Goal: Task Accomplishment & Management: Complete application form

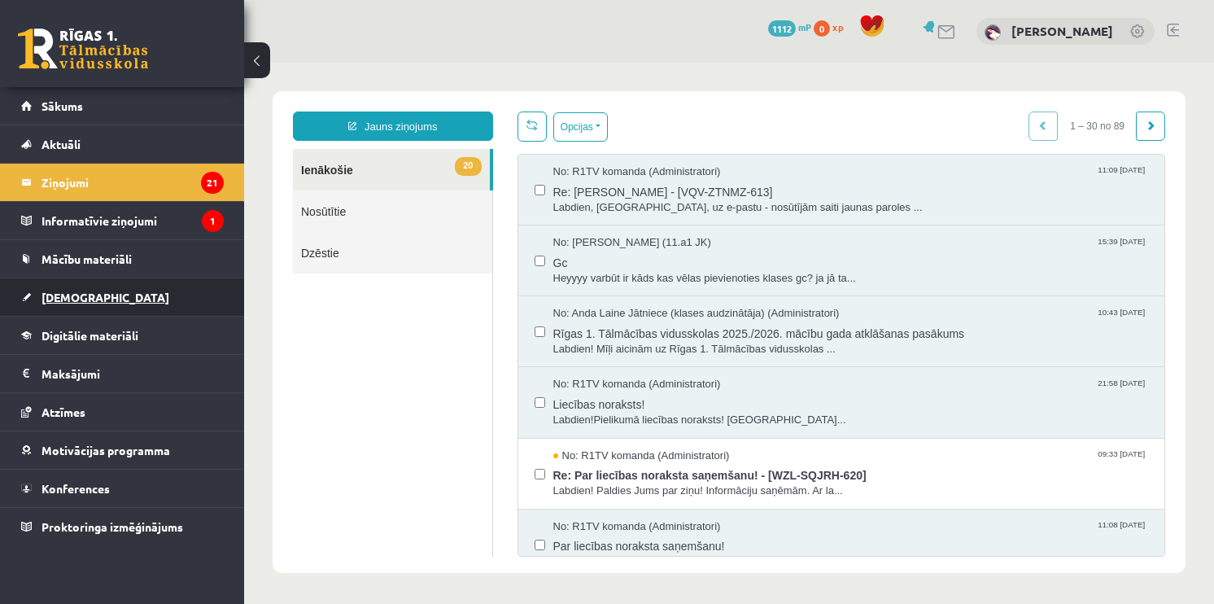
click at [98, 286] on link "[DEMOGRAPHIC_DATA]" at bounding box center [122, 296] width 203 height 37
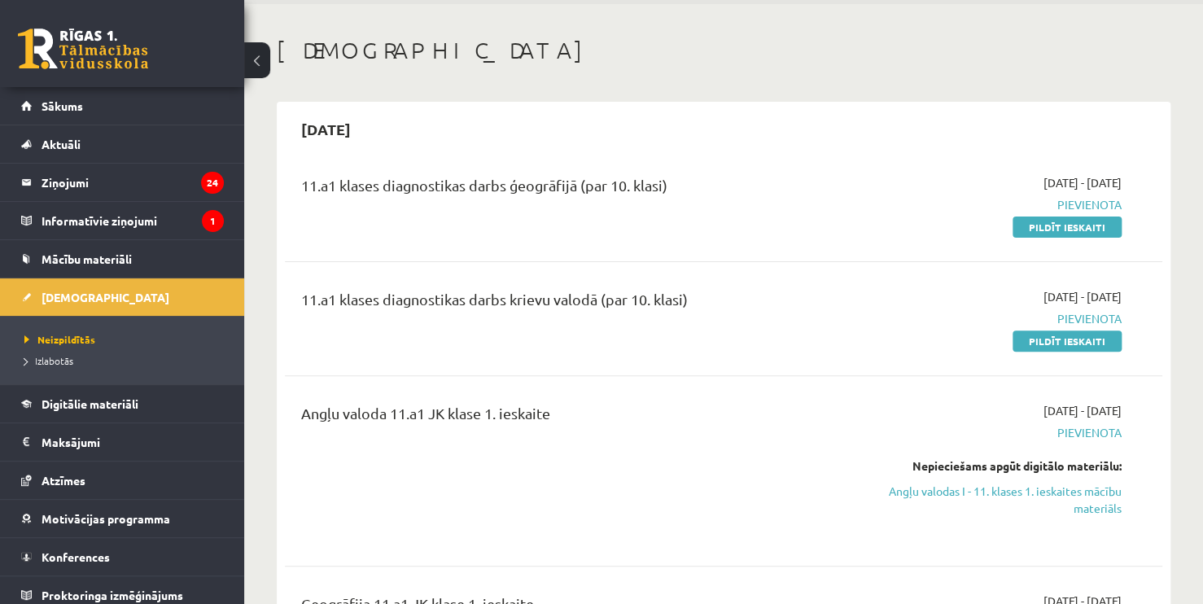
scroll to position [25, 0]
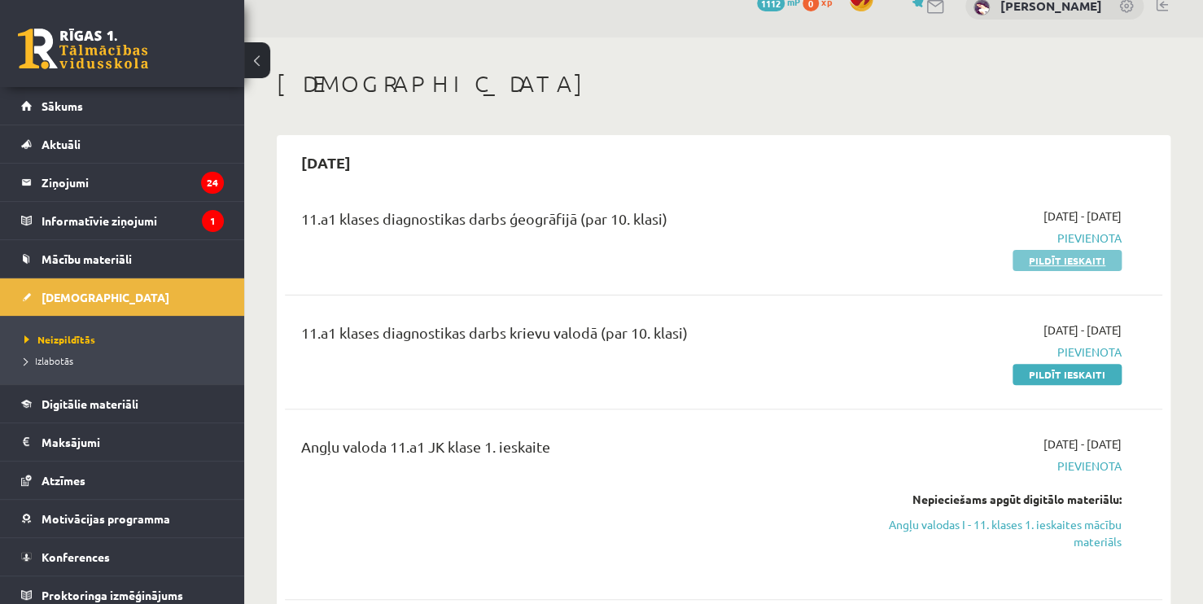
click at [1054, 262] on link "Pildīt ieskaiti" at bounding box center [1066, 260] width 109 height 21
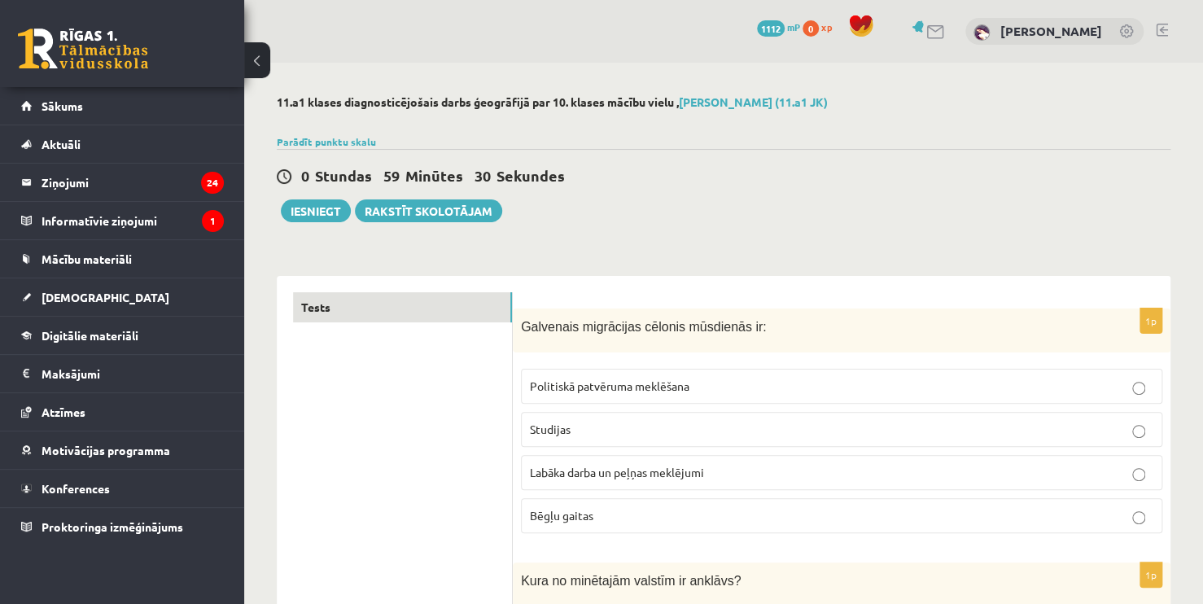
click at [656, 470] on span "Labāka darba un peļņas meklējumi" at bounding box center [617, 472] width 174 height 15
click at [686, 473] on span "Labāka darba un peļņas meklējumi" at bounding box center [617, 472] width 174 height 15
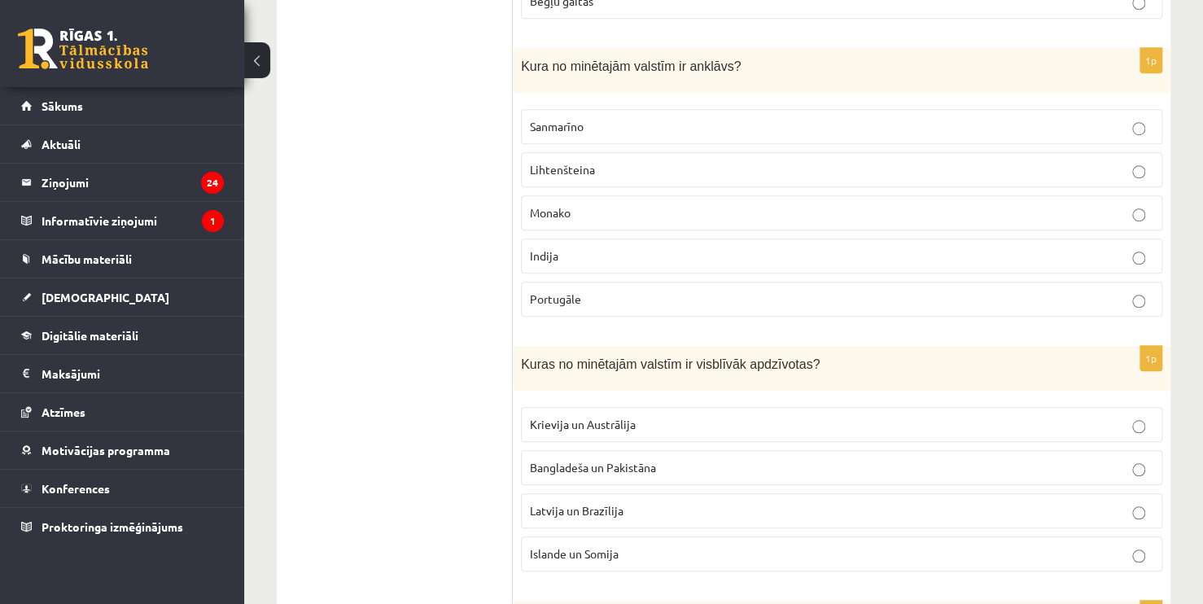
scroll to position [532, 0]
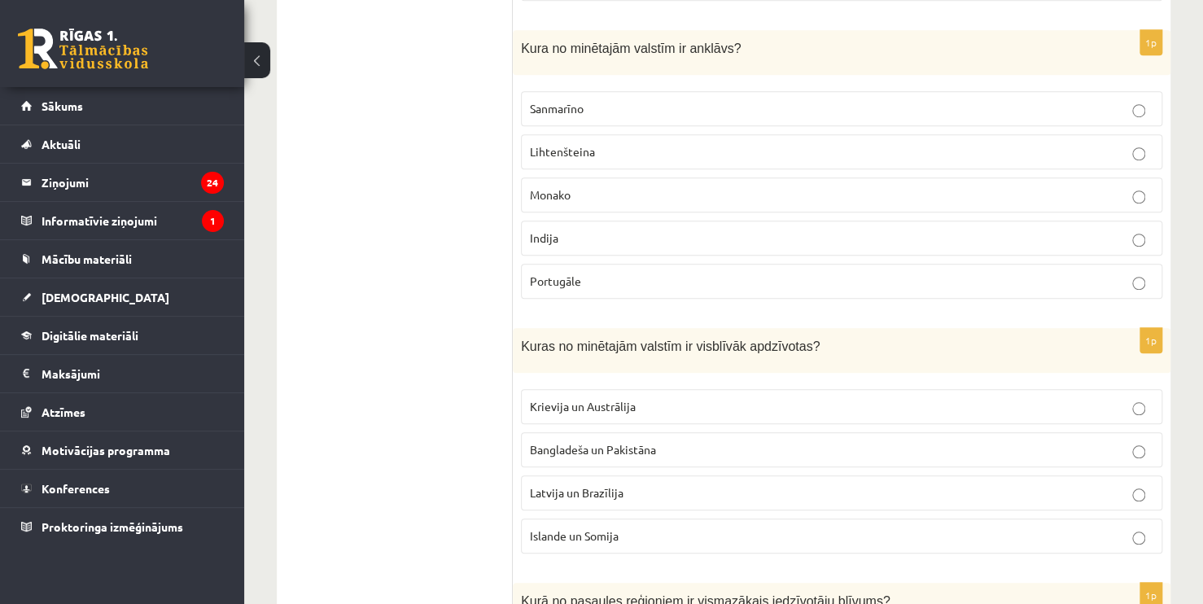
click at [791, 88] on fieldset "Sanmarīno Lihtenšteina Monako Indija Portugāle" at bounding box center [841, 193] width 641 height 221
click at [836, 94] on label "Sanmarīno" at bounding box center [841, 108] width 641 height 35
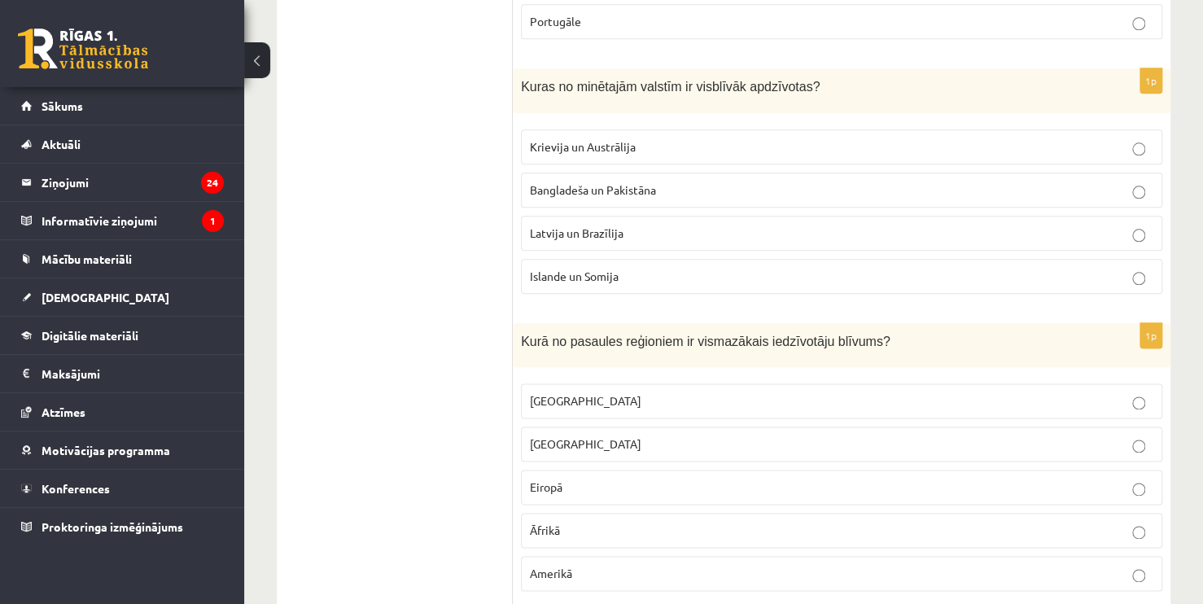
scroll to position [829, 0]
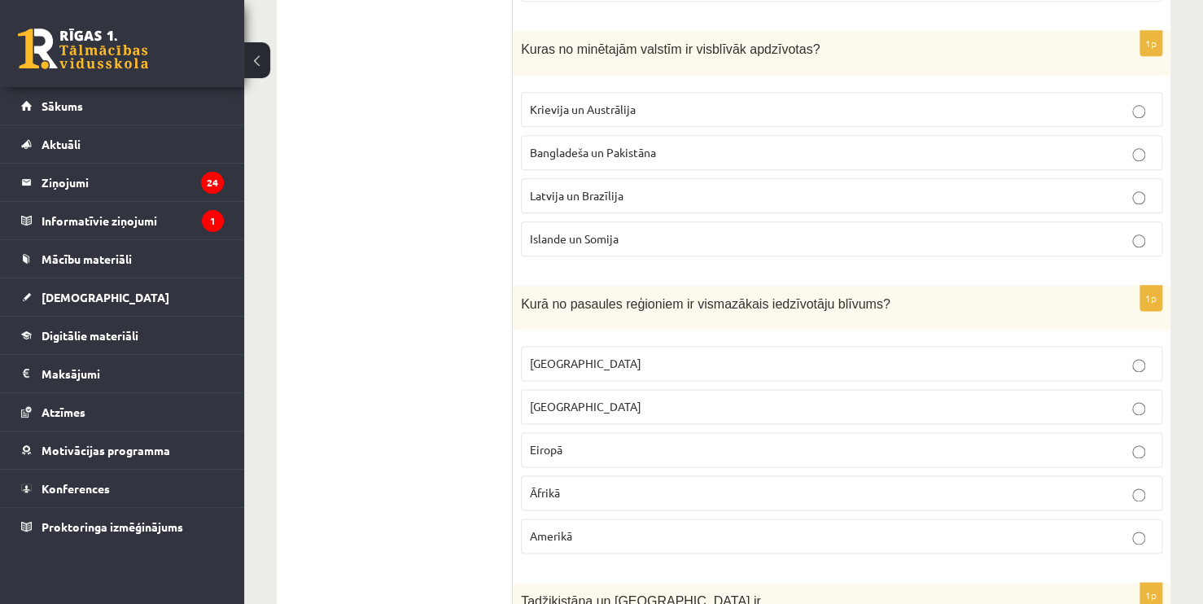
click at [1016, 101] on p "Krievija un Austrālija" at bounding box center [841, 109] width 623 height 17
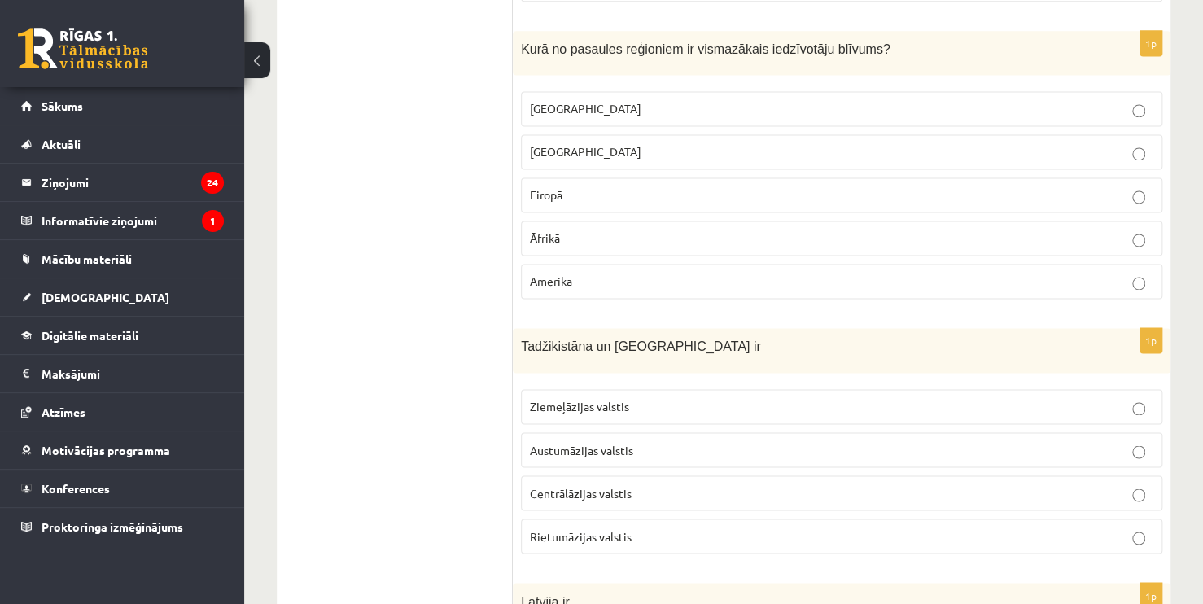
scroll to position [1094, 0]
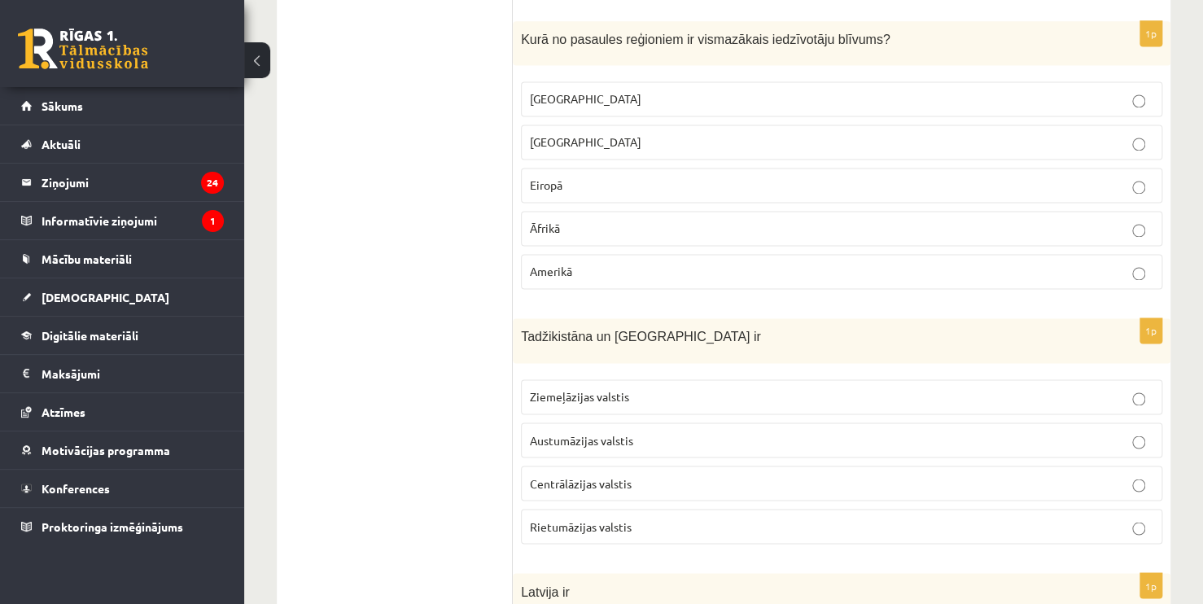
click at [644, 136] on p "Āzijā" at bounding box center [841, 141] width 623 height 17
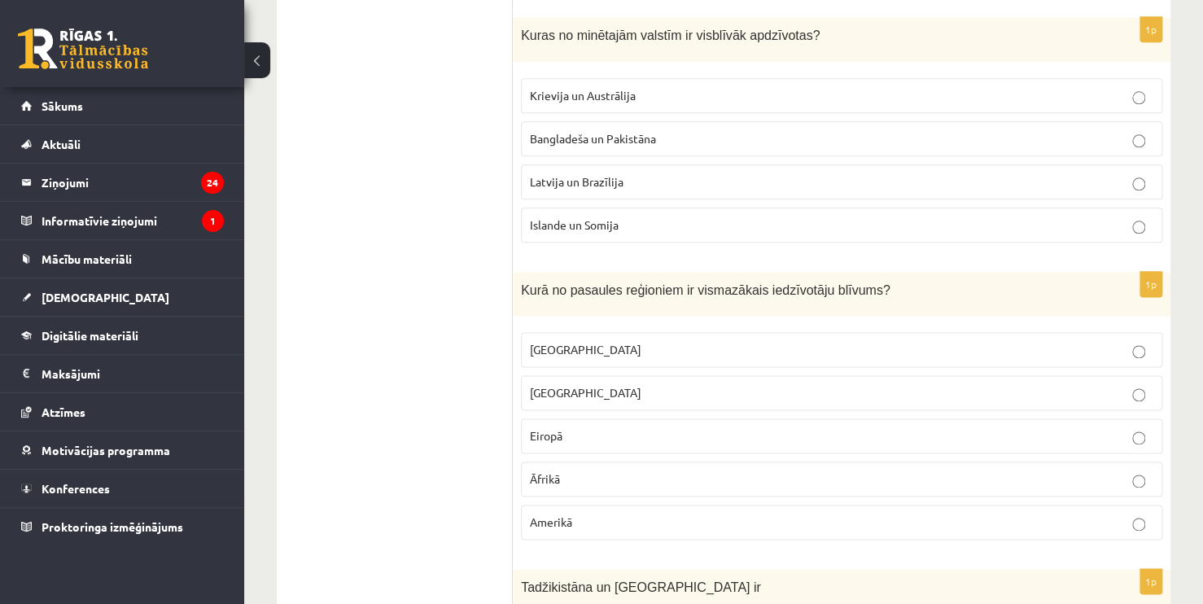
scroll to position [833, 0]
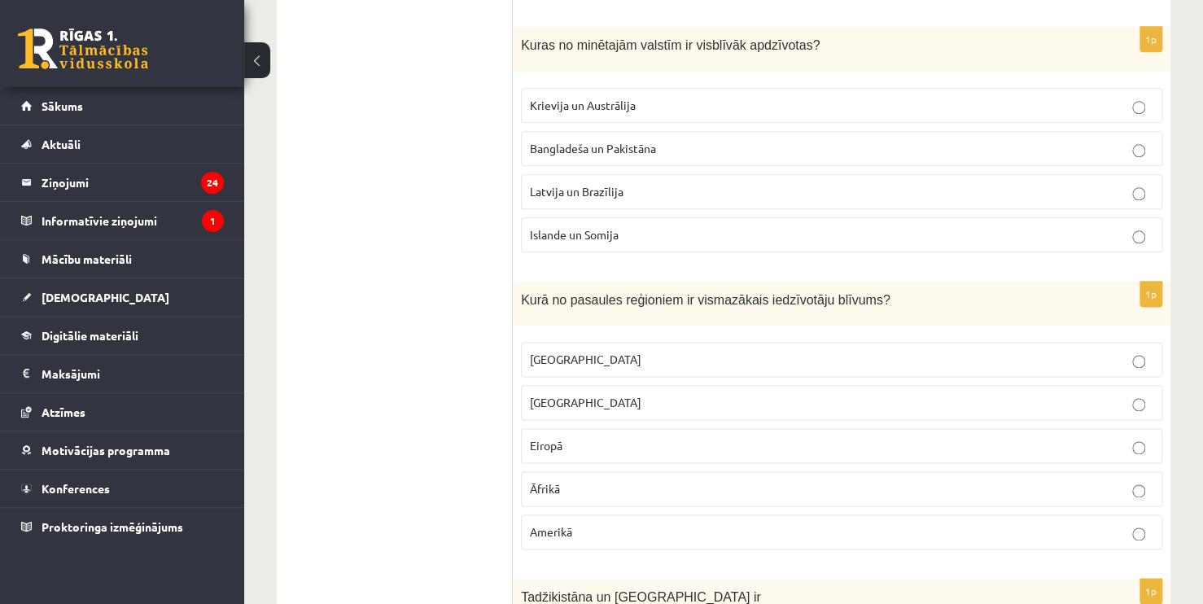
click at [1077, 369] on label "Austrālijā" at bounding box center [841, 359] width 641 height 35
click at [713, 142] on p "Bangladeša un Pakistāna" at bounding box center [841, 148] width 623 height 17
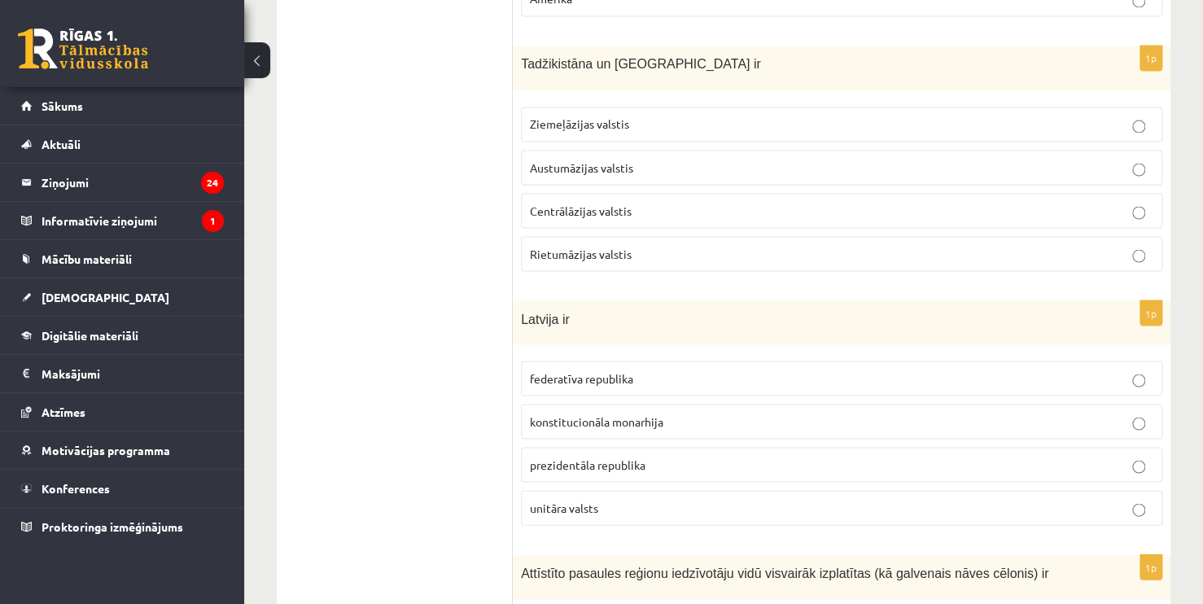
scroll to position [1376, 0]
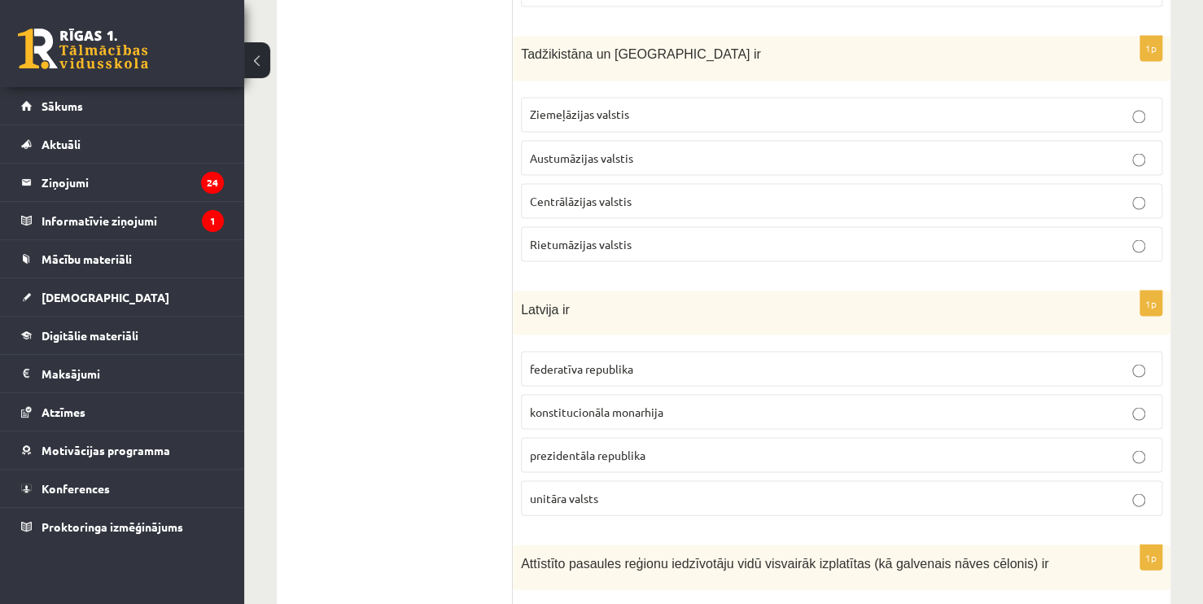
click at [801, 155] on p "Austumāzijas valstis" at bounding box center [841, 157] width 623 height 17
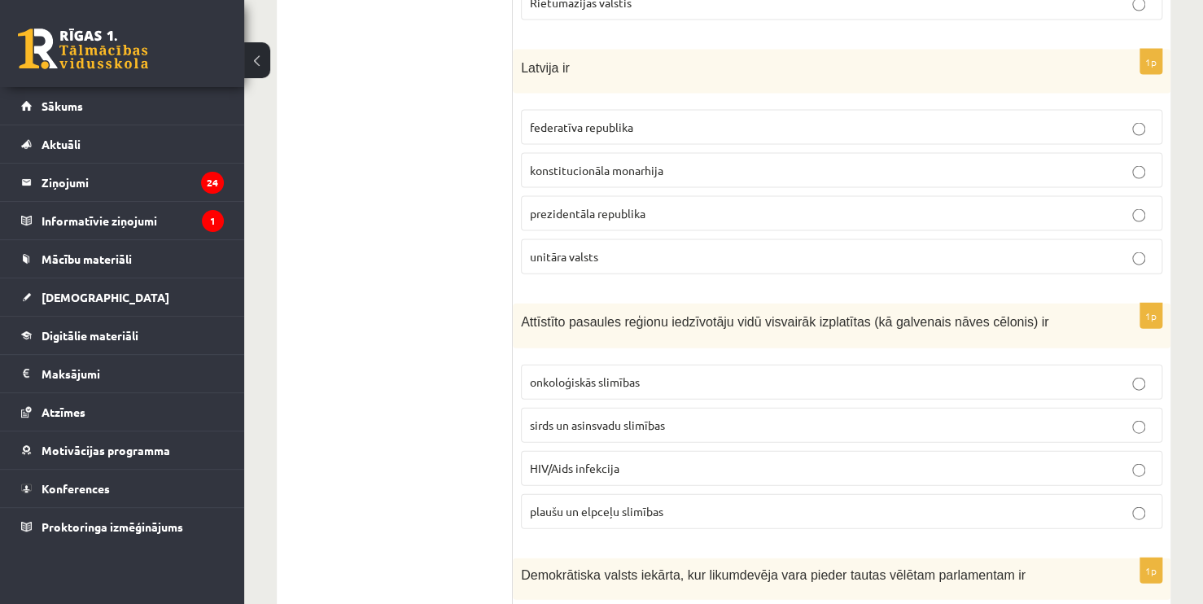
scroll to position [1626, 0]
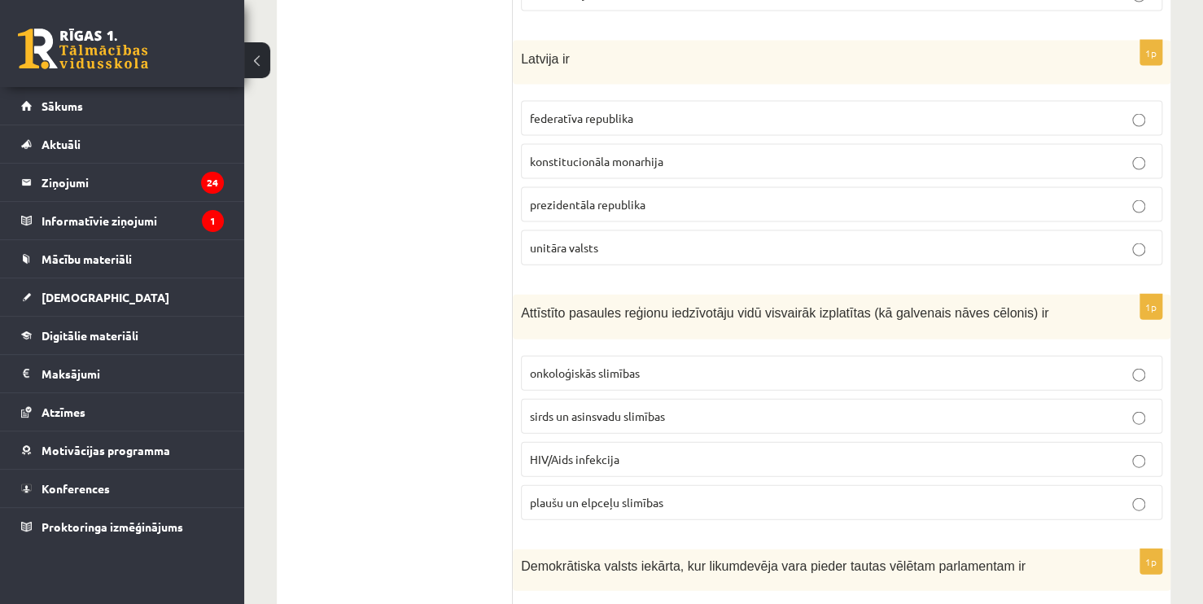
click at [849, 252] on label "unitāra valsts" at bounding box center [841, 247] width 641 height 35
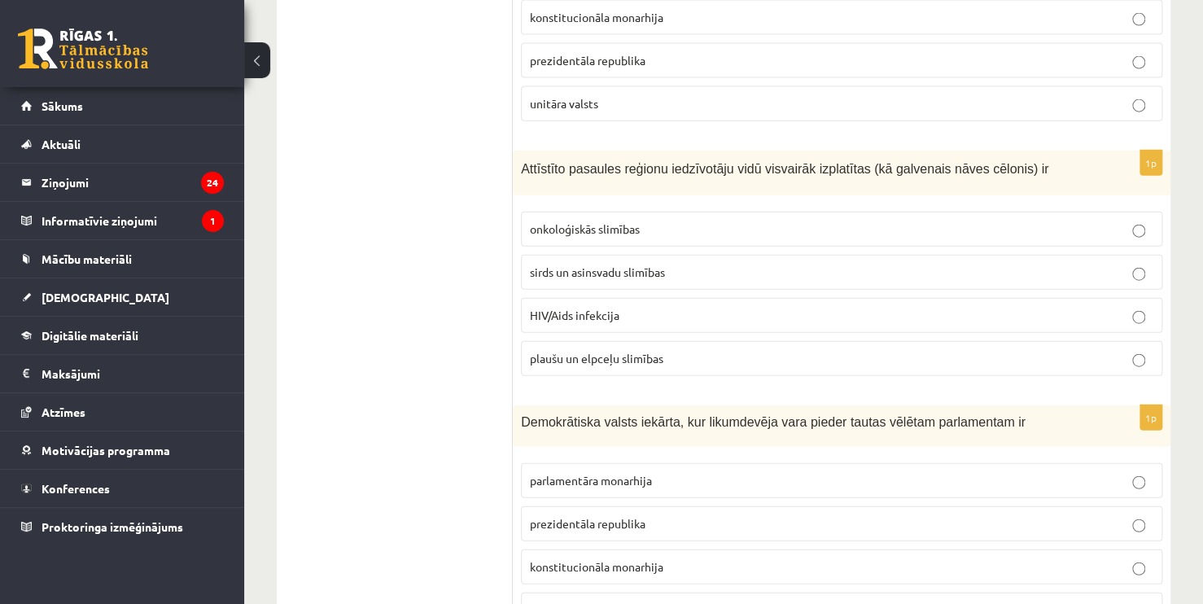
scroll to position [1806, 0]
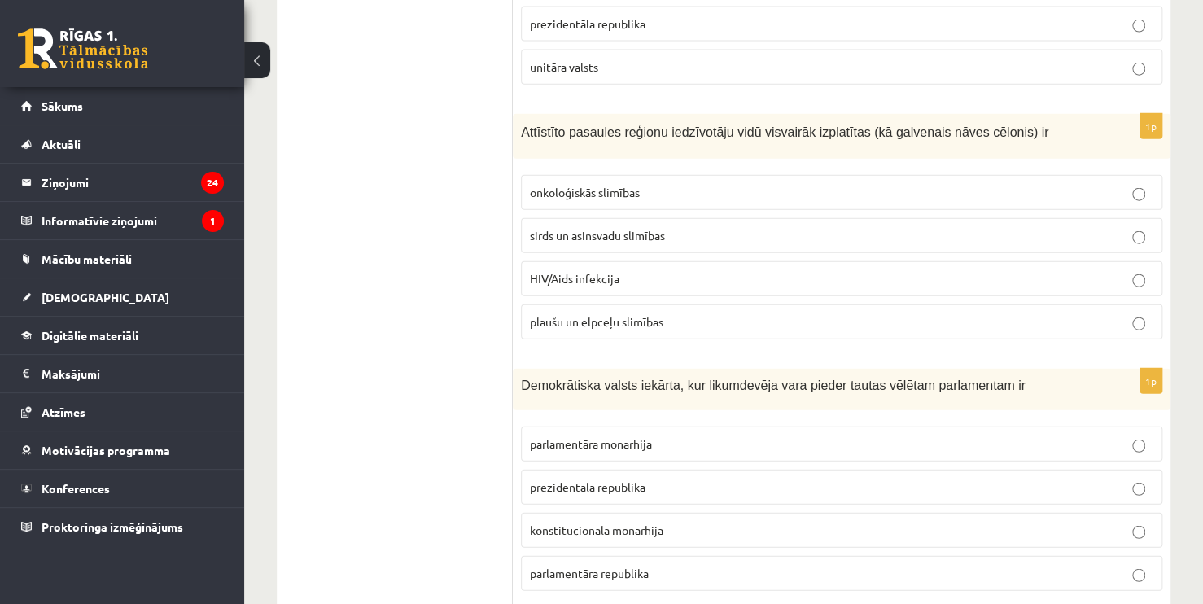
click at [1137, 239] on label "sirds un asinsvadu slimības" at bounding box center [841, 235] width 641 height 35
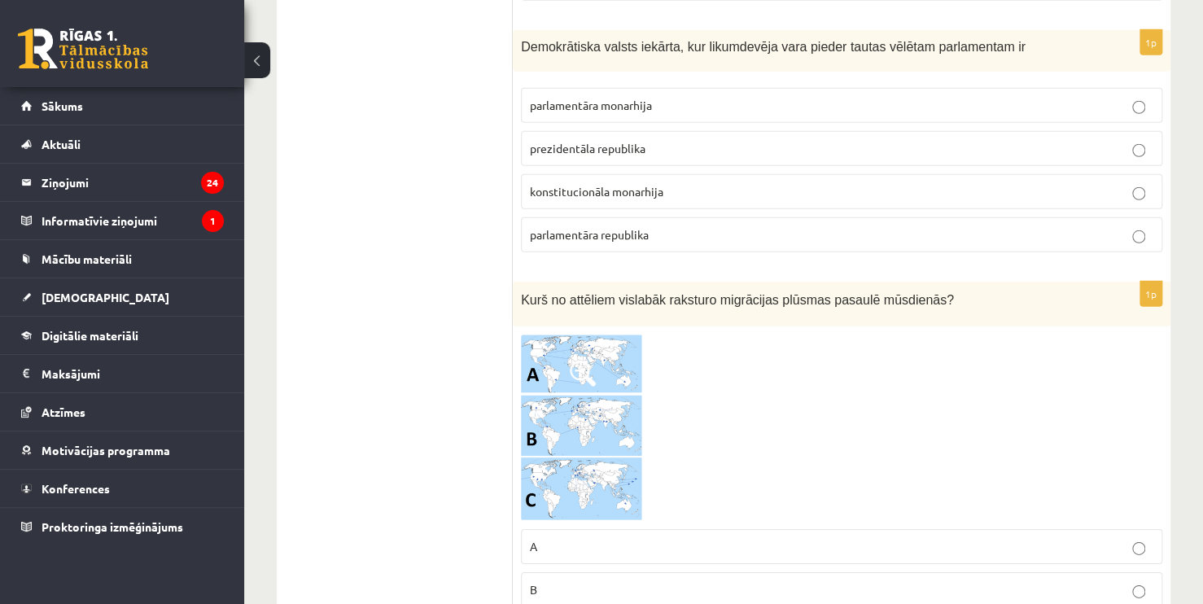
scroll to position [2154, 0]
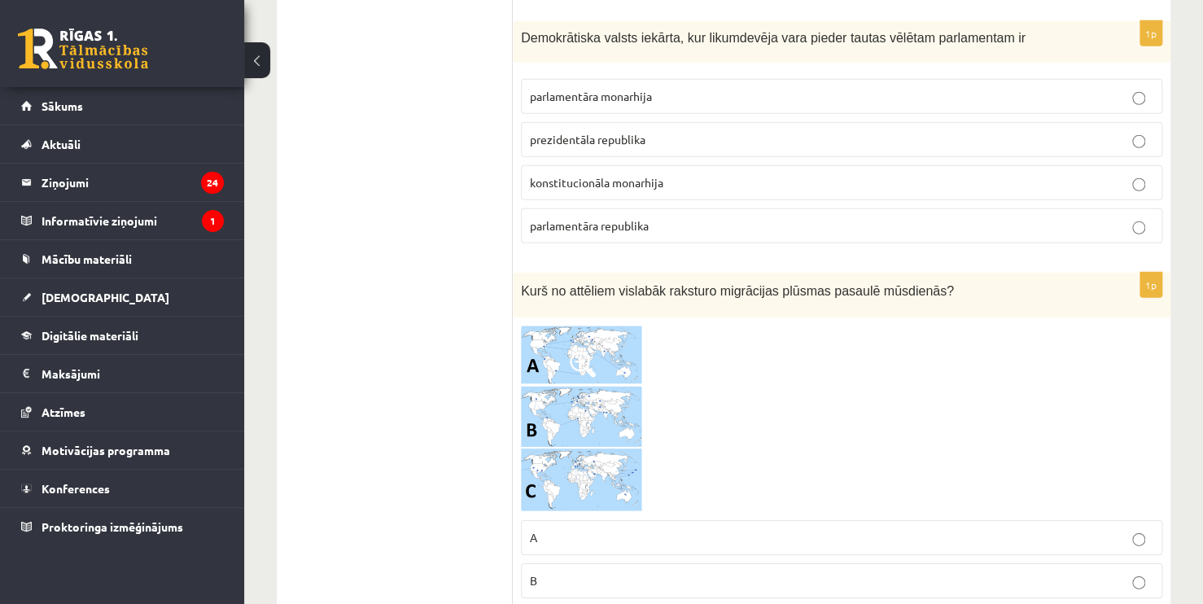
click at [853, 217] on p "parlamentāra republika" at bounding box center [841, 225] width 623 height 17
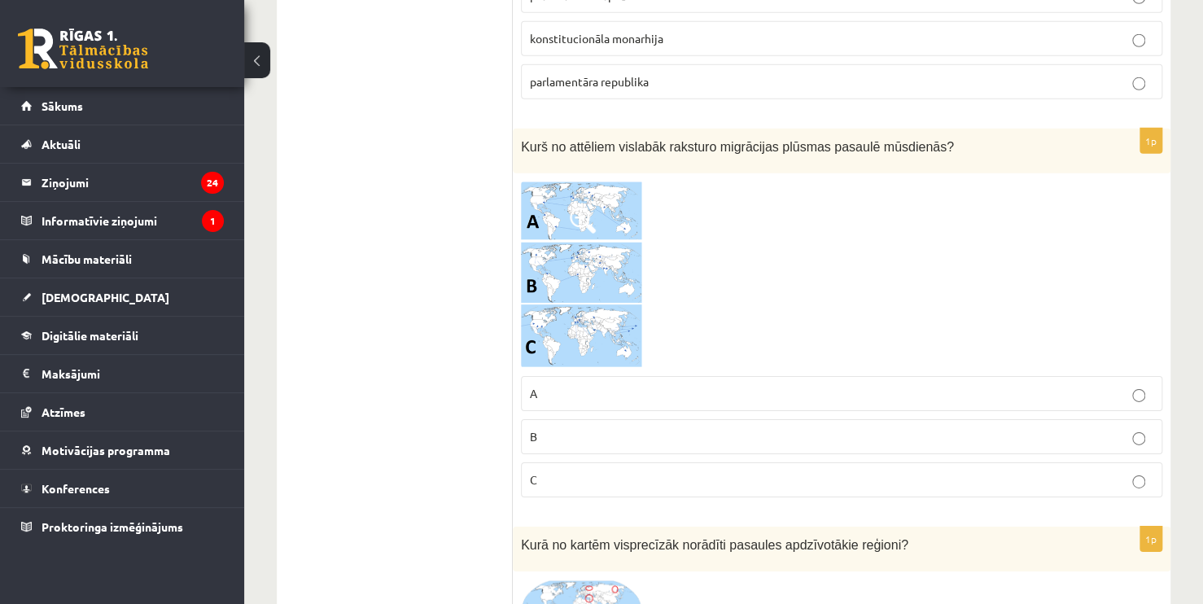
scroll to position [2326, 0]
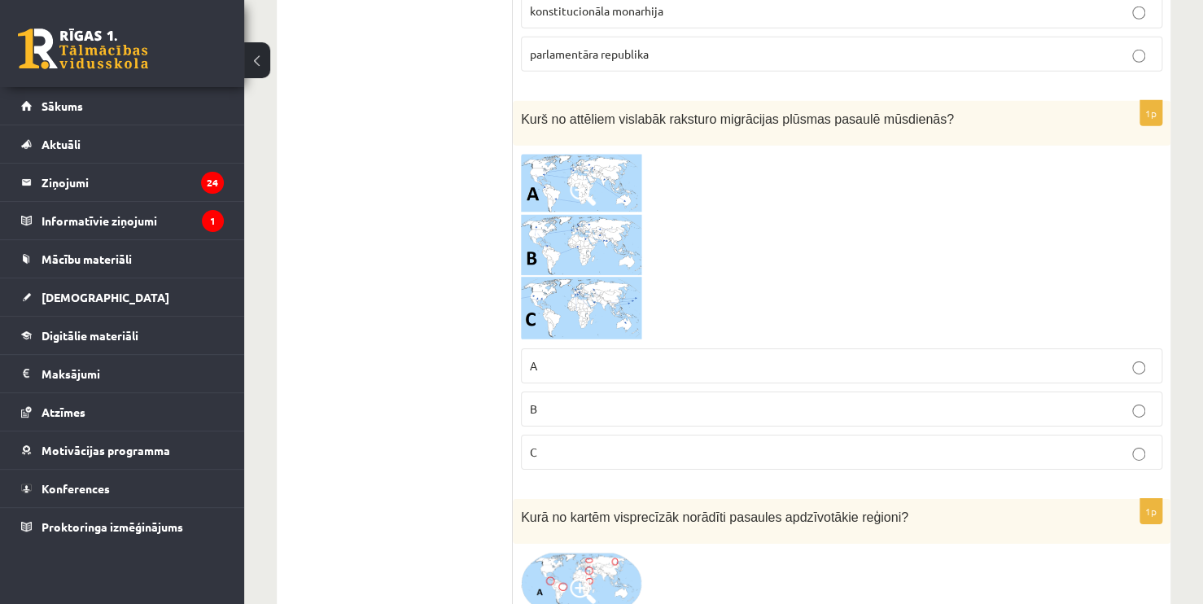
click at [607, 164] on img at bounding box center [582, 247] width 122 height 187
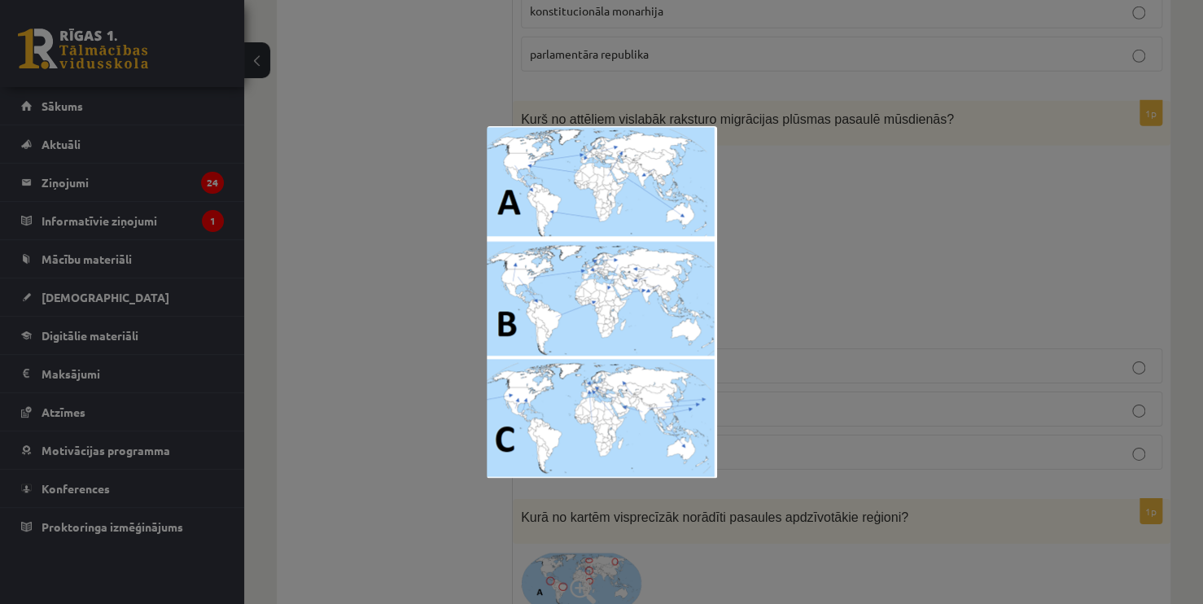
click at [645, 186] on img at bounding box center [602, 302] width 230 height 352
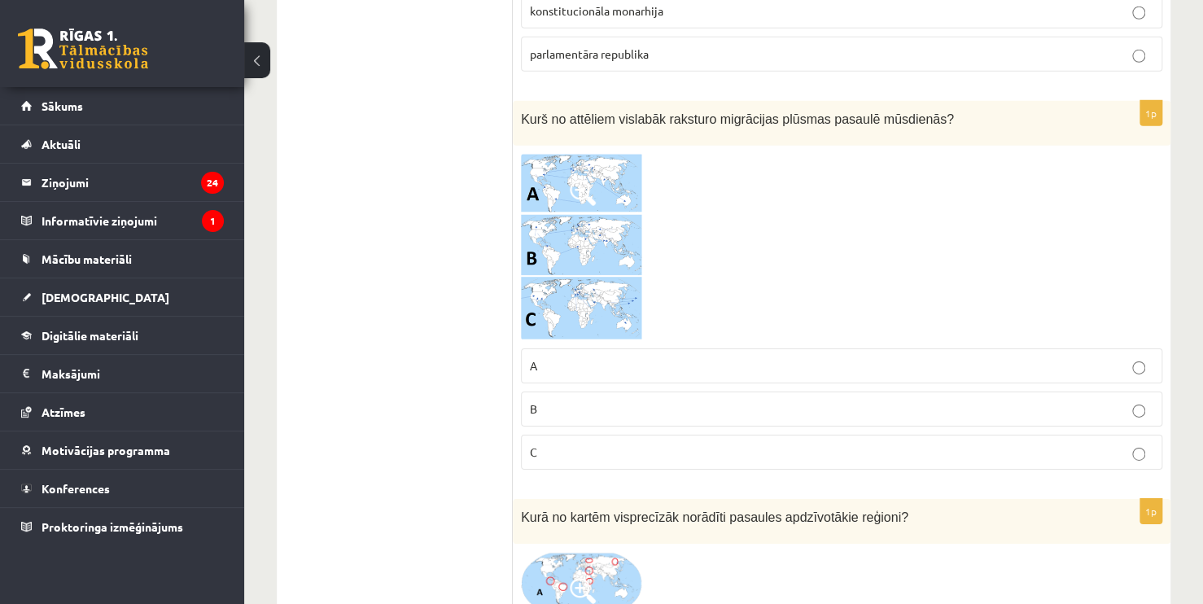
click at [550, 191] on img at bounding box center [582, 247] width 122 height 187
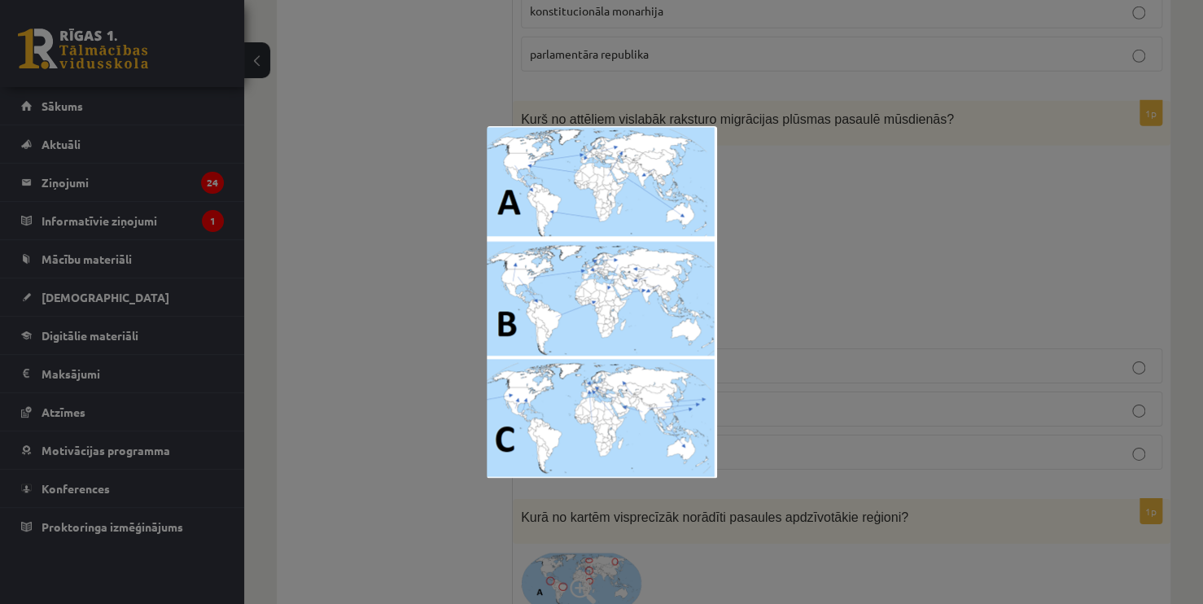
click at [848, 240] on div at bounding box center [601, 302] width 1203 height 604
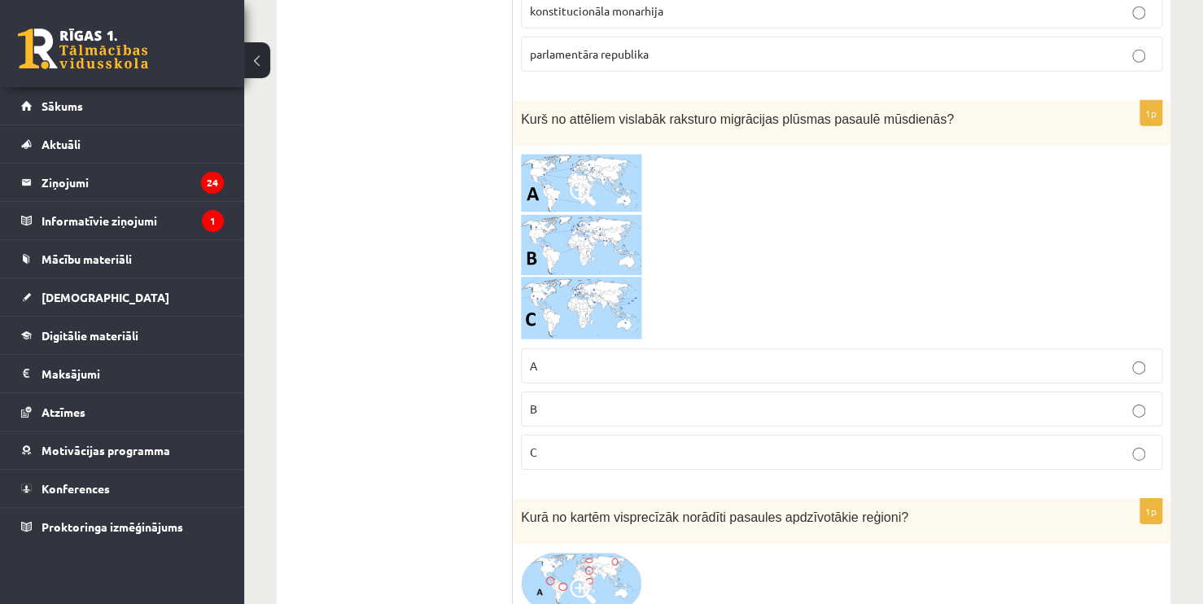
click at [692, 443] on p "C" at bounding box center [841, 451] width 623 height 17
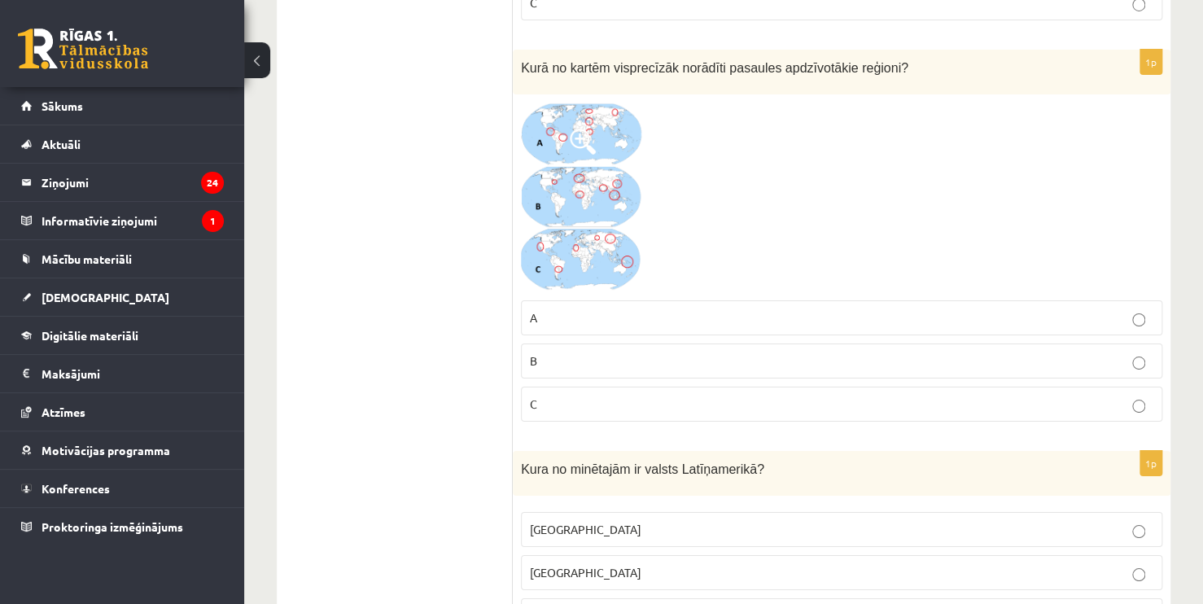
scroll to position [2784, 0]
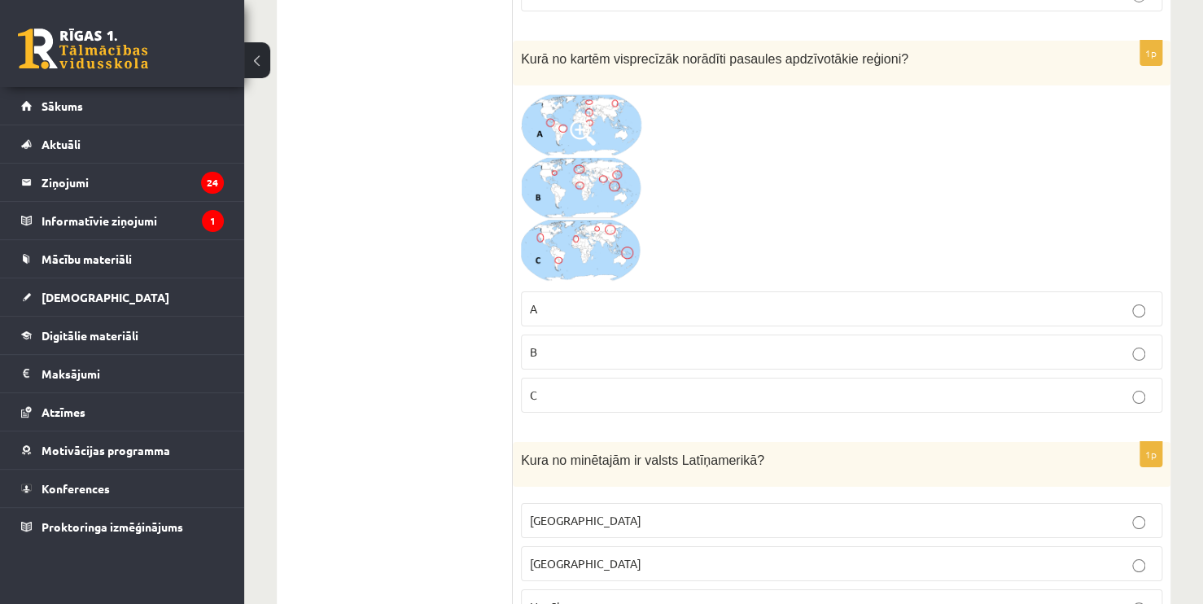
click at [597, 164] on img at bounding box center [582, 189] width 122 height 190
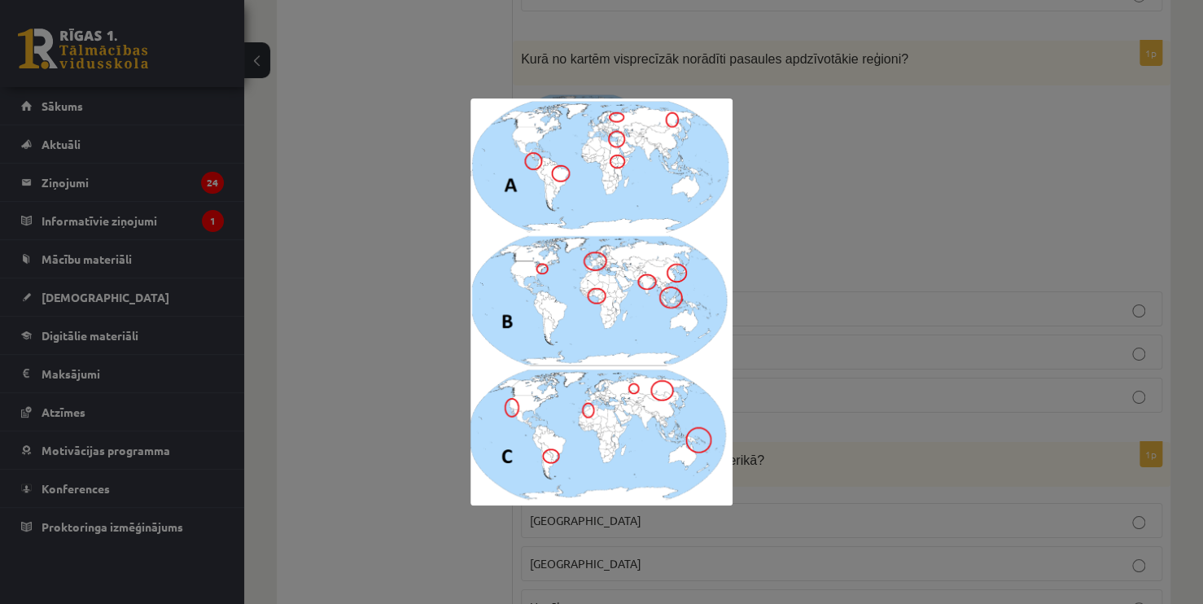
click at [820, 200] on div at bounding box center [601, 302] width 1203 height 604
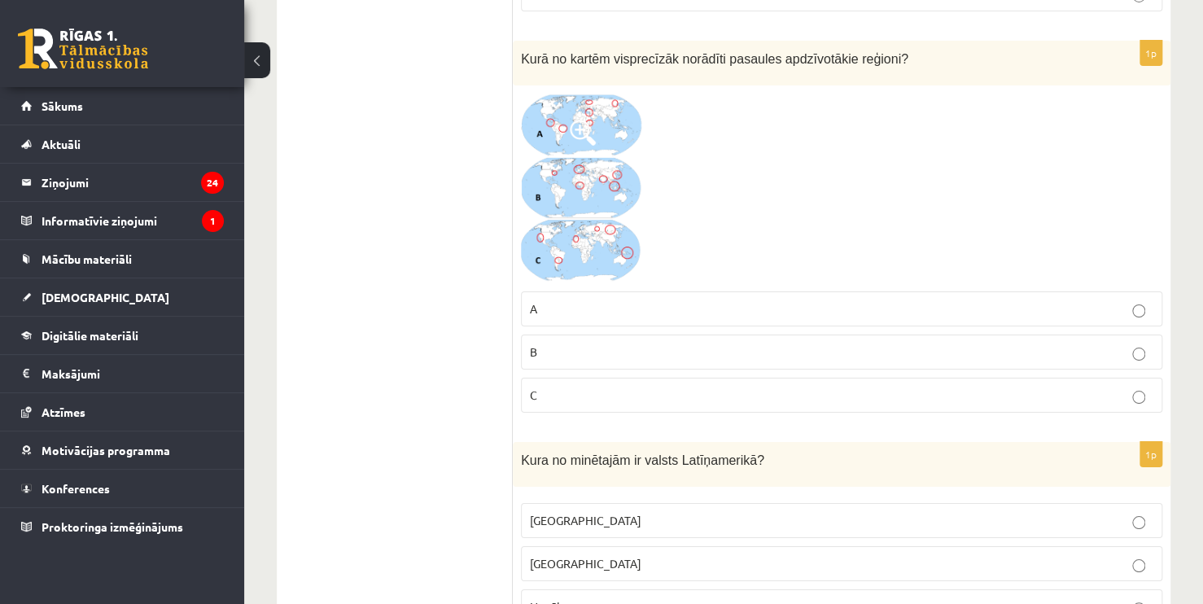
click at [592, 207] on img at bounding box center [582, 189] width 122 height 190
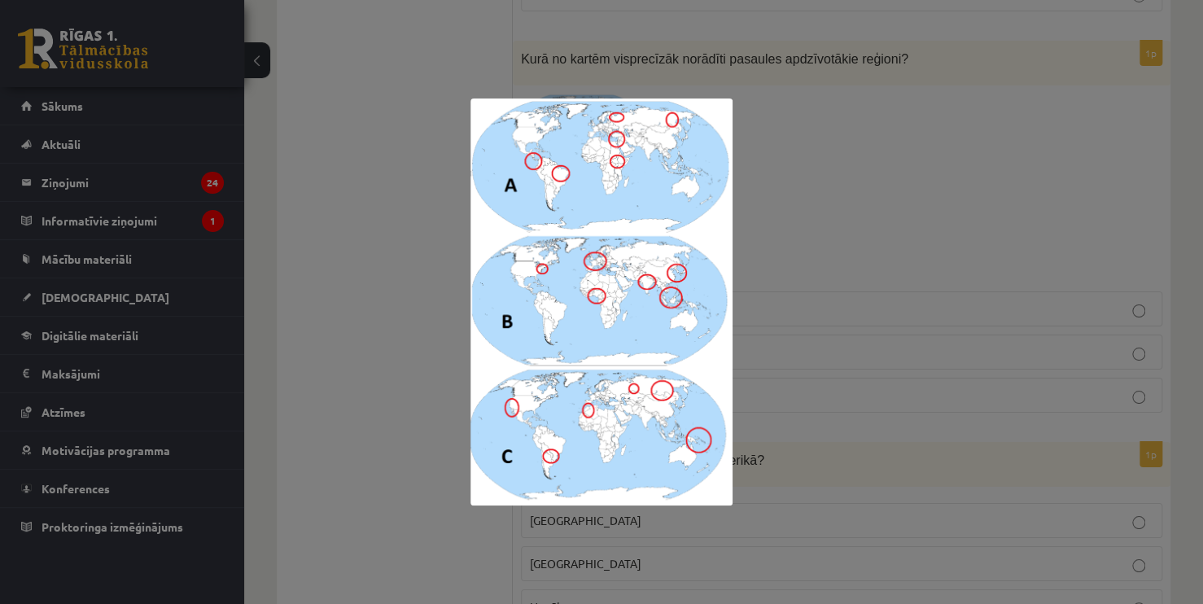
click at [793, 203] on div at bounding box center [601, 302] width 1203 height 604
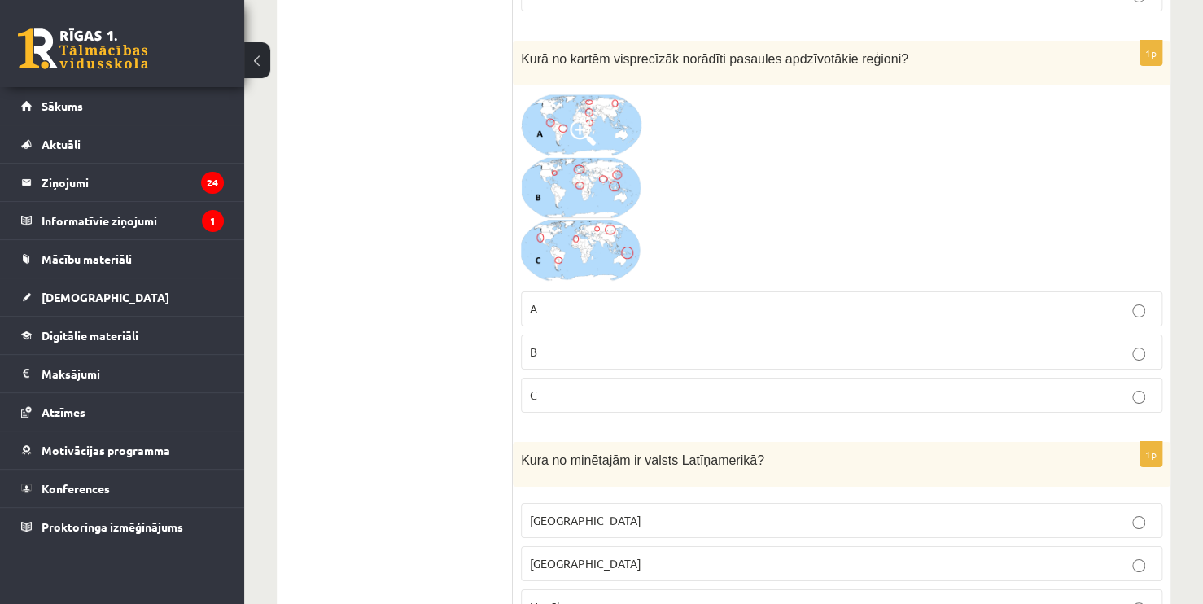
click at [595, 177] on img at bounding box center [582, 189] width 122 height 190
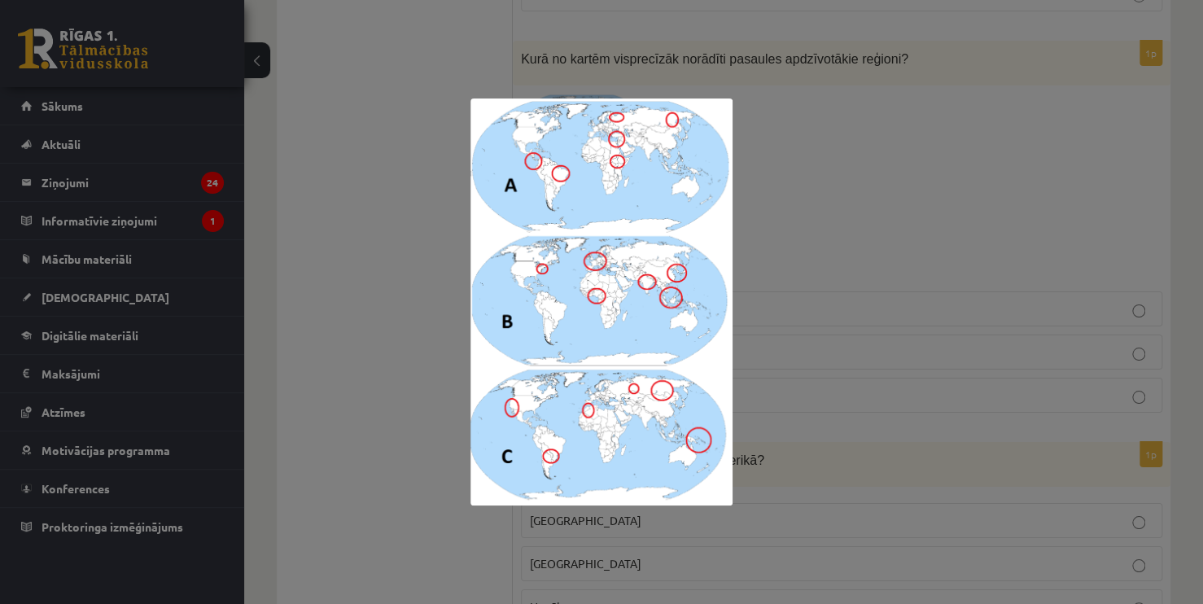
click at [825, 177] on div at bounding box center [601, 302] width 1203 height 604
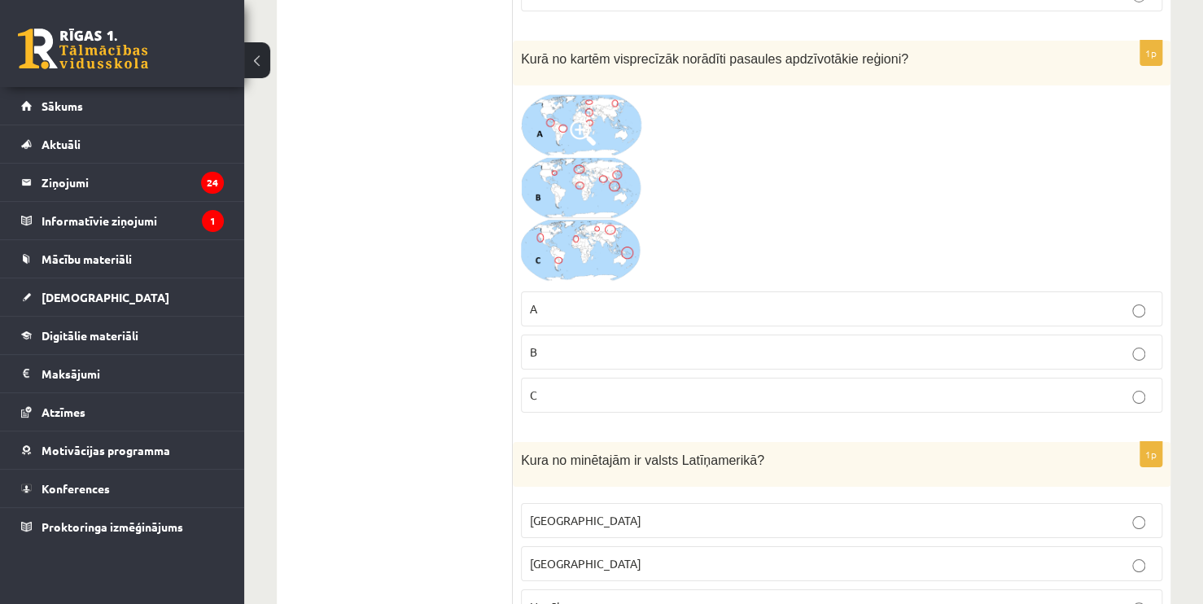
click at [724, 291] on label "A" at bounding box center [841, 308] width 641 height 35
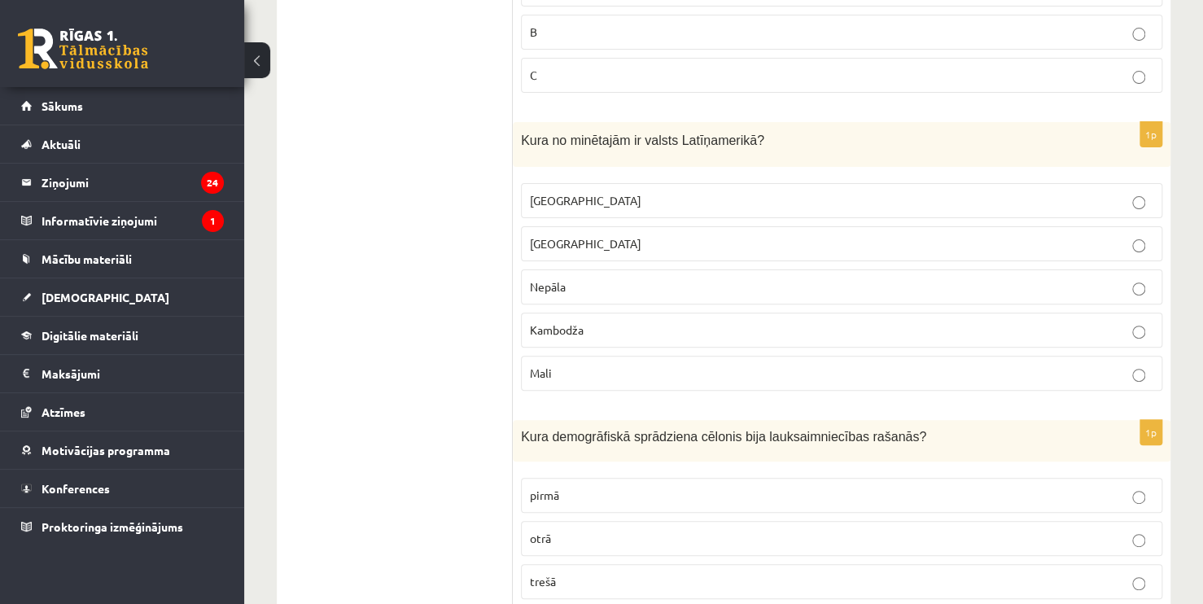
scroll to position [3122, 0]
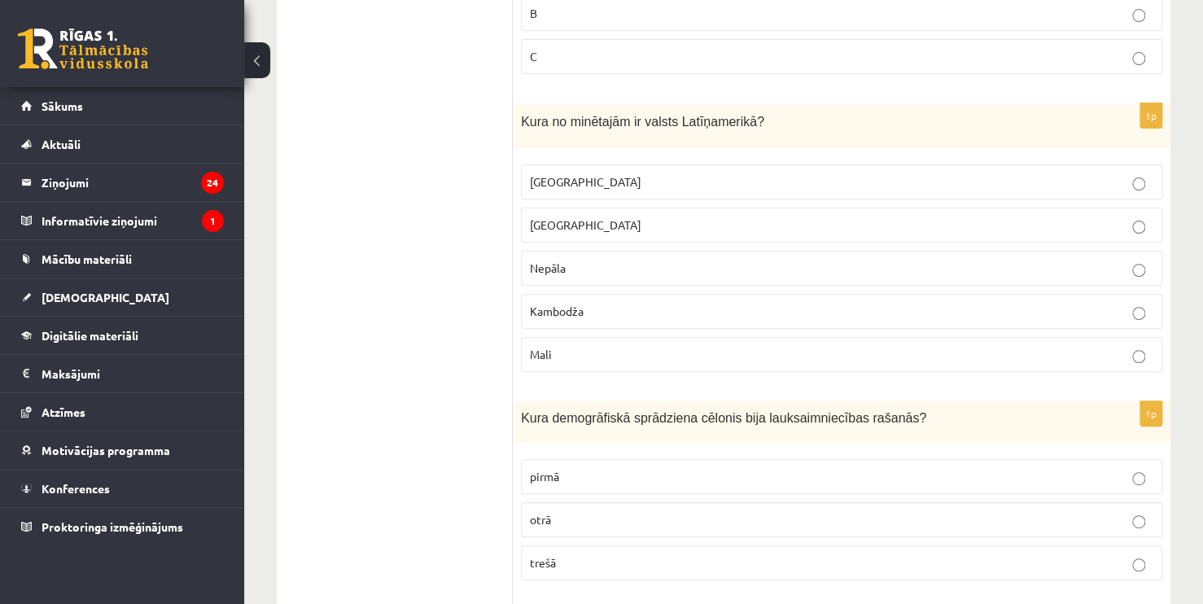
click at [1123, 260] on p "Nepāla" at bounding box center [841, 268] width 623 height 17
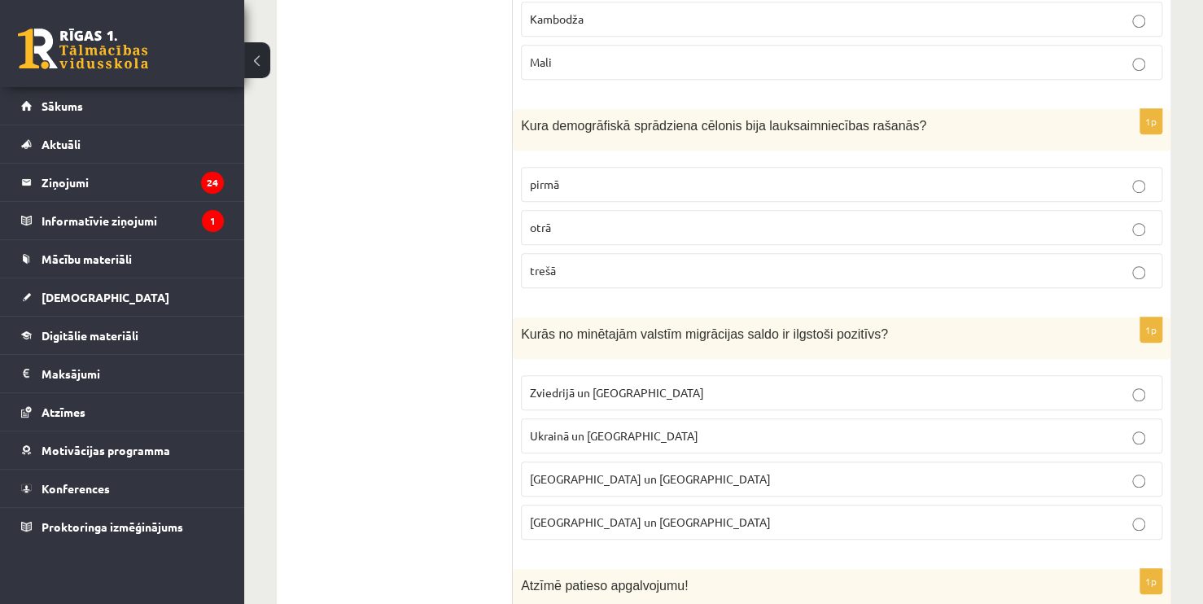
scroll to position [3423, 0]
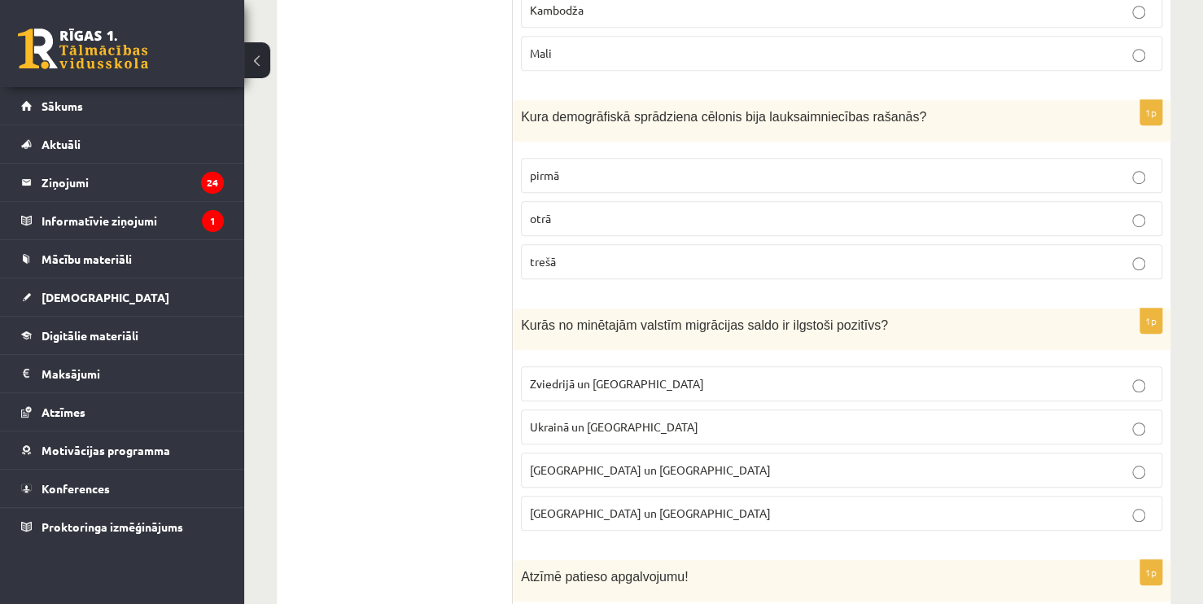
click at [1146, 210] on p "otrā" at bounding box center [841, 218] width 623 height 17
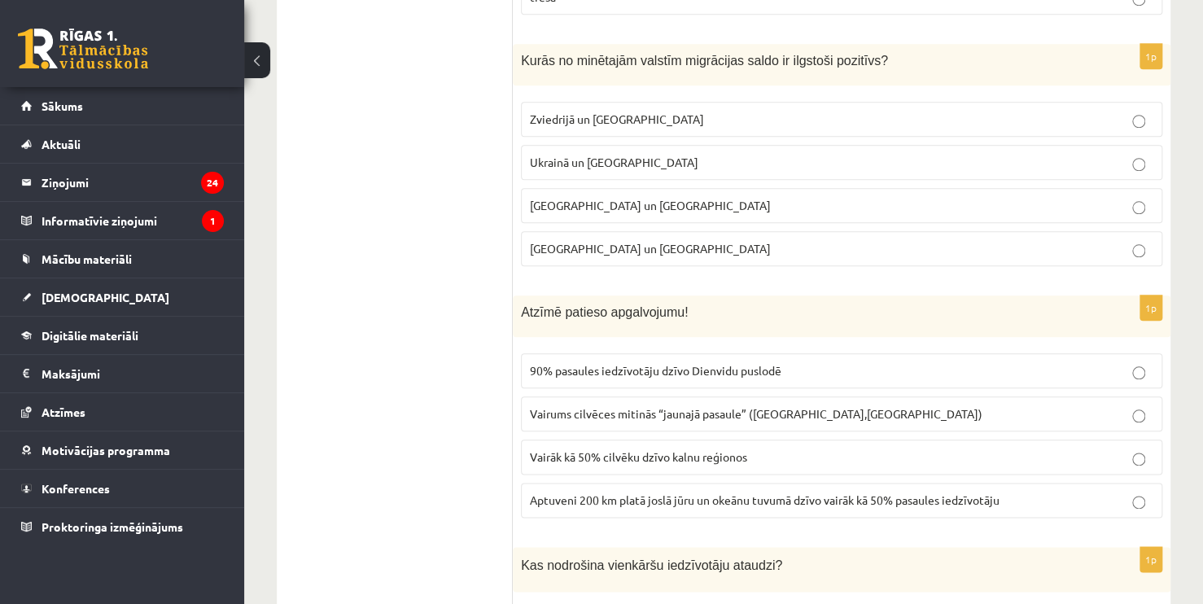
scroll to position [3697, 0]
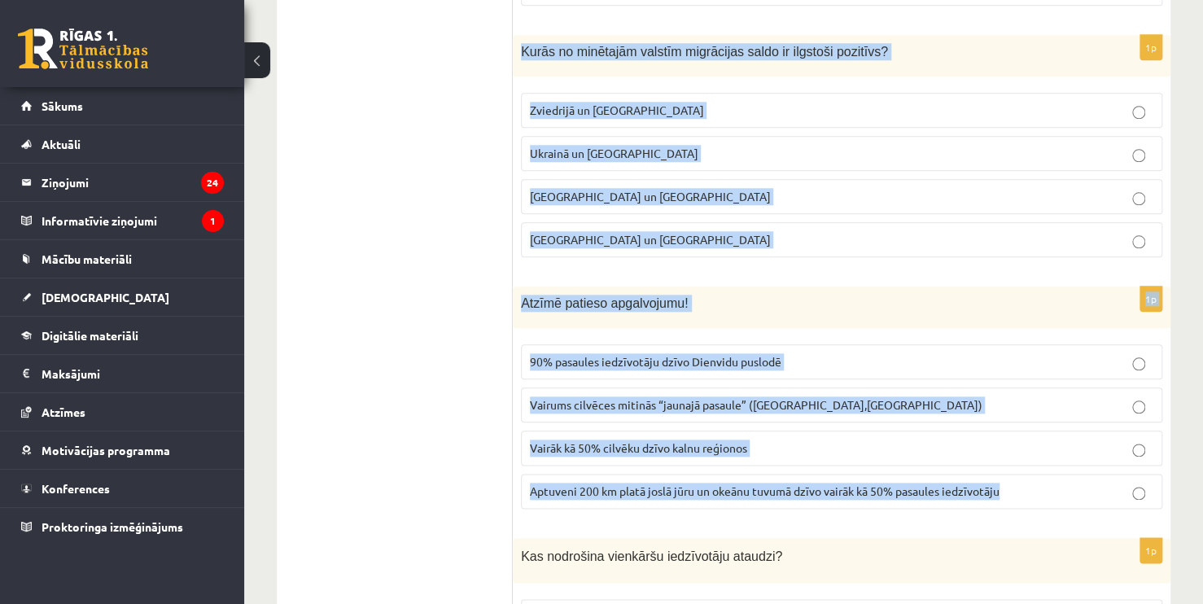
drag, startPoint x: 520, startPoint y: 34, endPoint x: 1050, endPoint y: 483, distance: 694.6
click at [1050, 483] on form "1p Galvenais migrācijas cēlonis mūsdienās ir: Politiskā patvēruma meklēšana Stu…" at bounding box center [841, 579] width 625 height 7969
click at [740, 295] on p "Atzīmē patieso apgalvojumu!" at bounding box center [801, 303] width 560 height 17
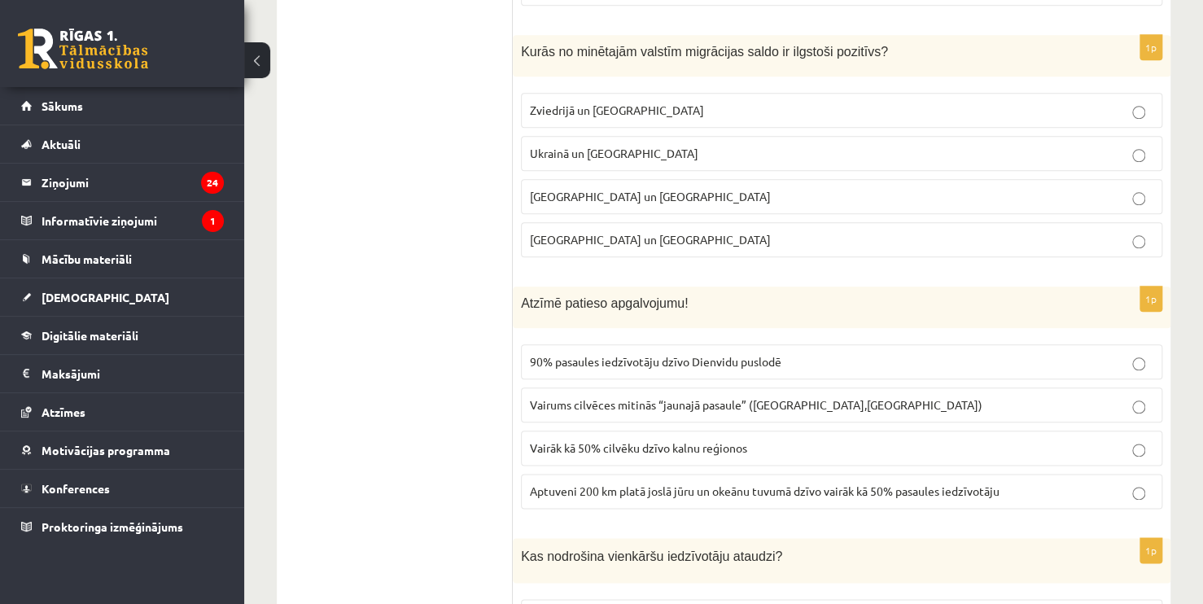
click at [833, 102] on p "Zviedrijā un ASV" at bounding box center [841, 110] width 623 height 17
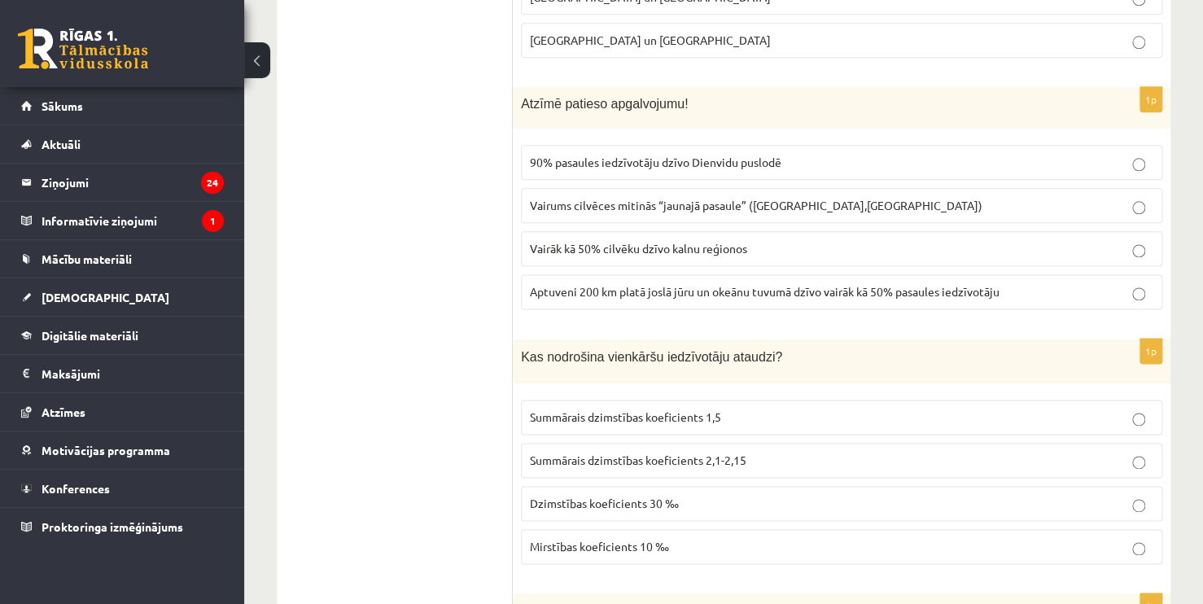
scroll to position [3886, 0]
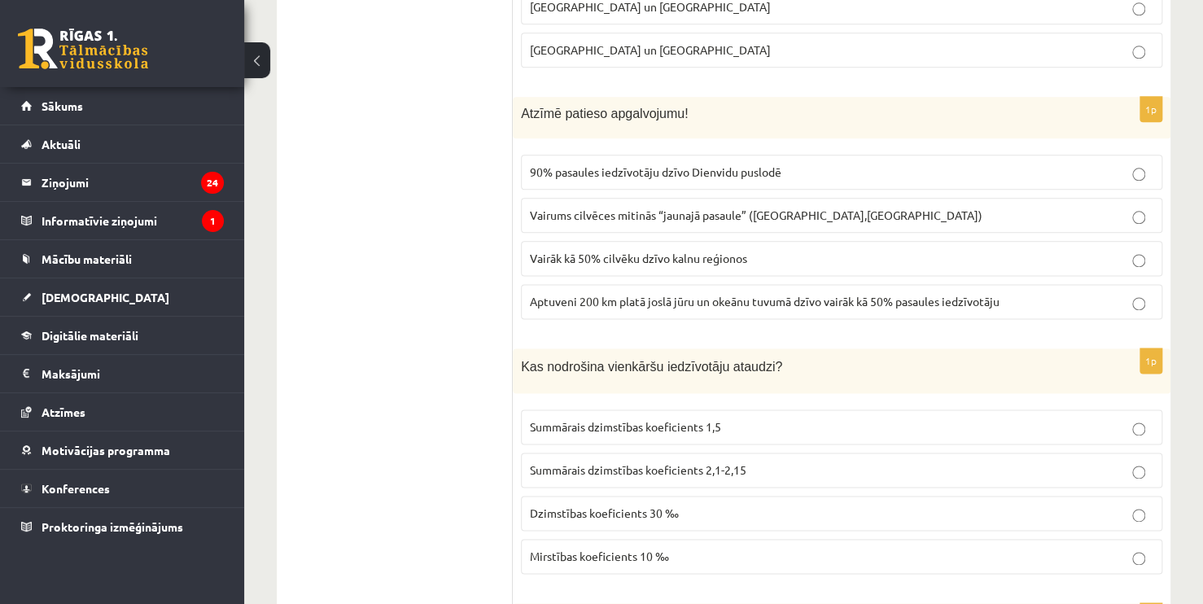
click at [850, 155] on label "90% pasaules iedzīvotāju dzīvo Dienvidu puslodē" at bounding box center [841, 172] width 641 height 35
click at [850, 207] on span "Vairums cilvēces mitinās “jaunajā pasaule” (Amerika,Austrālija)" at bounding box center [756, 214] width 452 height 15
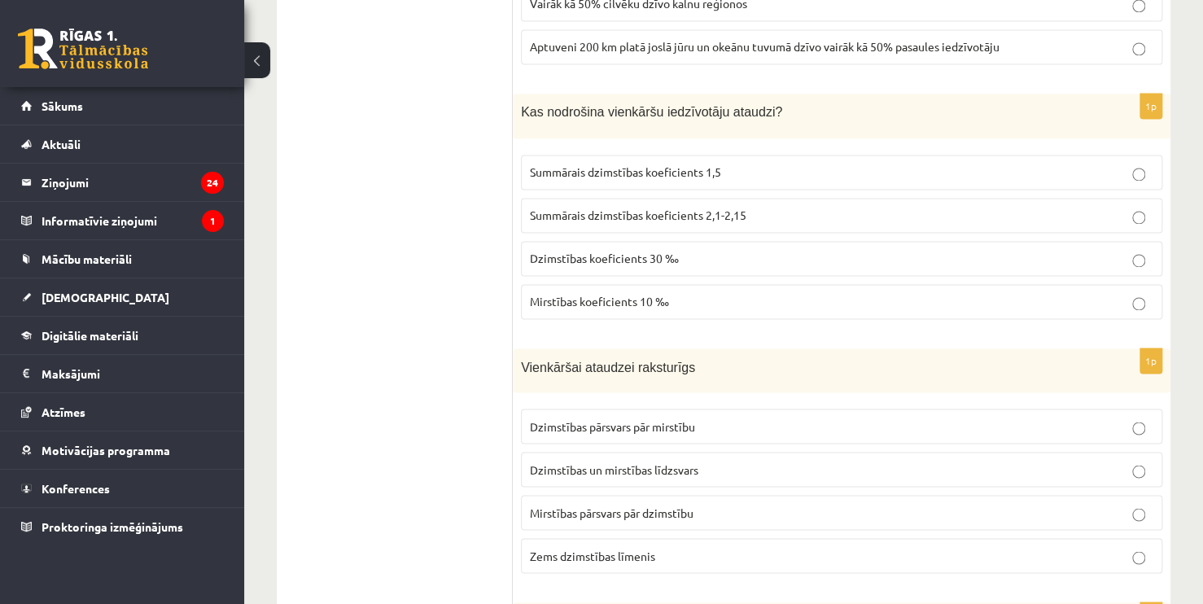
scroll to position [4225, 0]
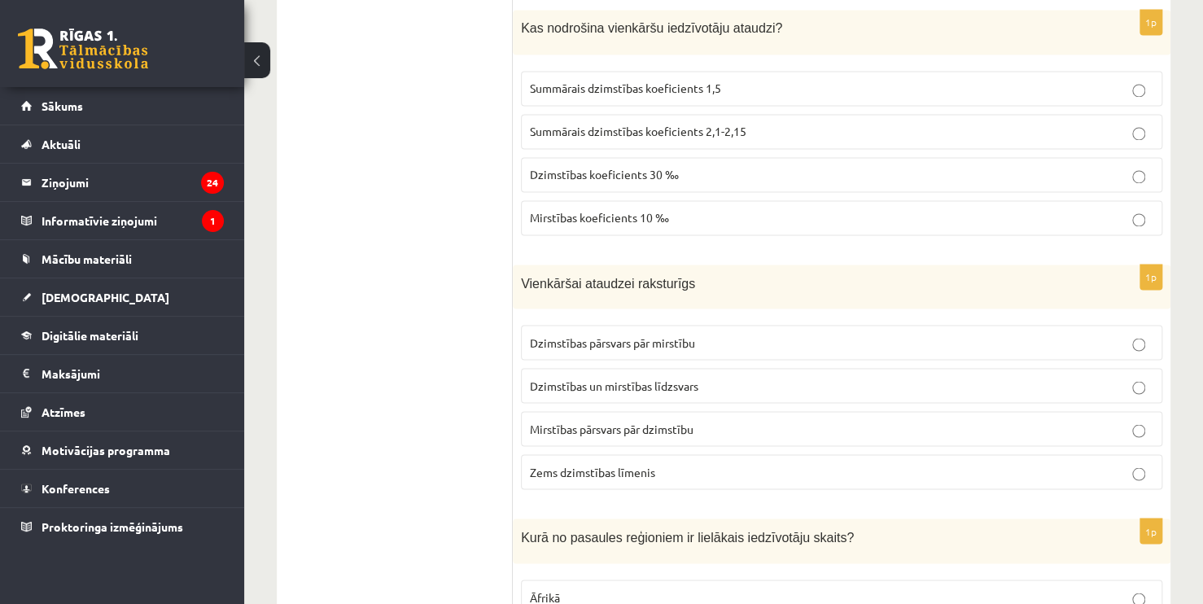
click at [755, 123] on p "Summārais dzimstības koeficients 2,1-2,15" at bounding box center [841, 131] width 623 height 17
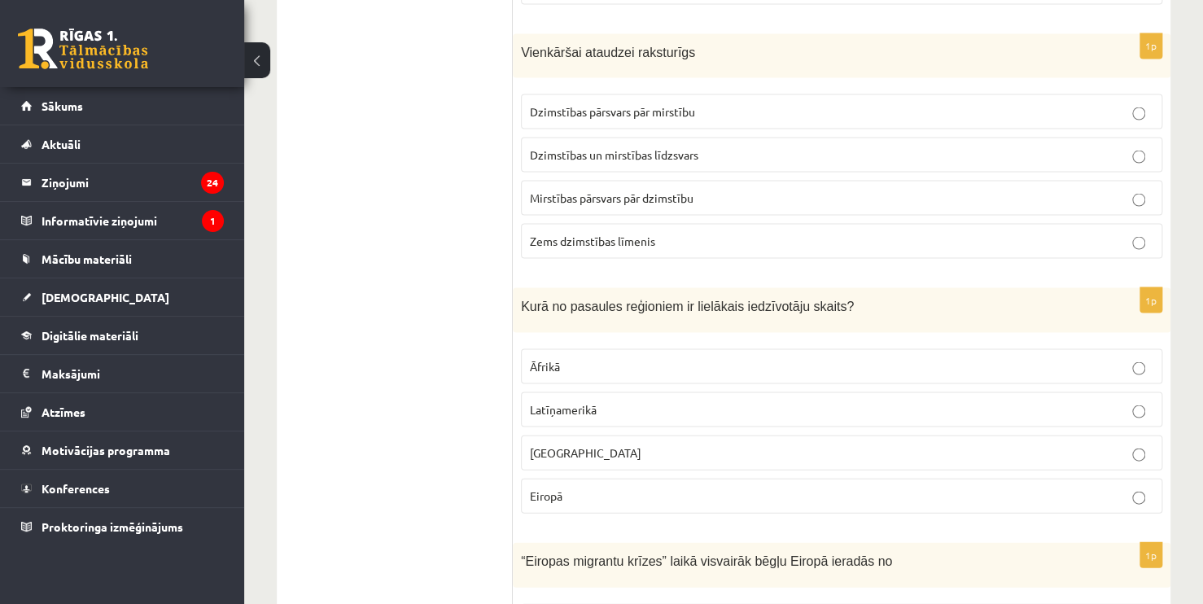
scroll to position [4447, 0]
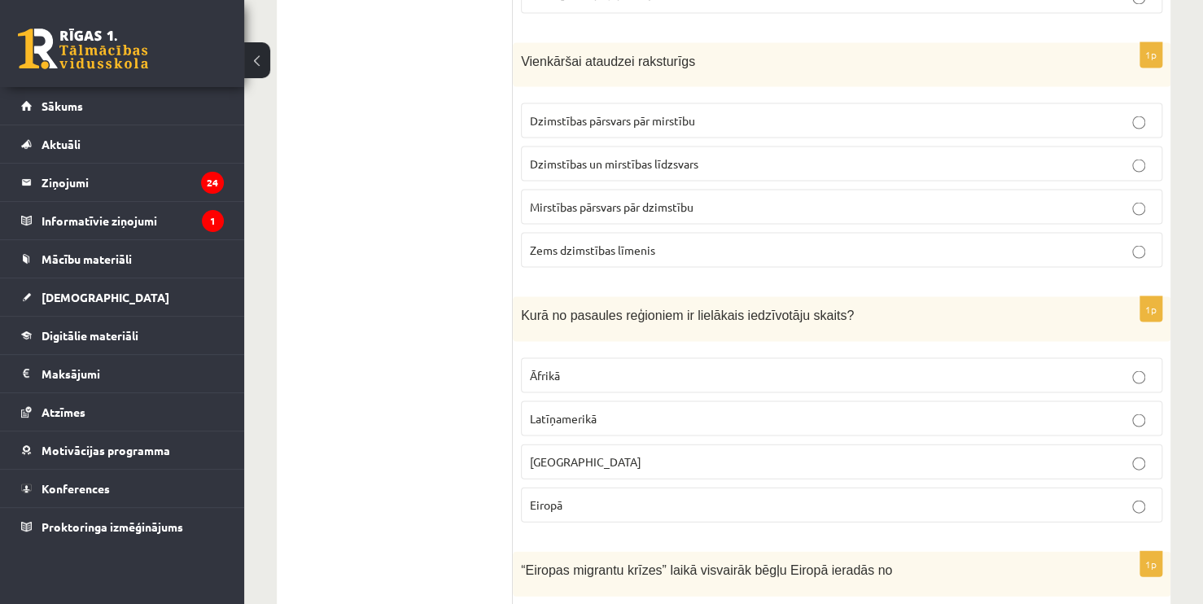
click at [699, 198] on p "Mirstības pārsvars pār dzimstību" at bounding box center [841, 206] width 623 height 17
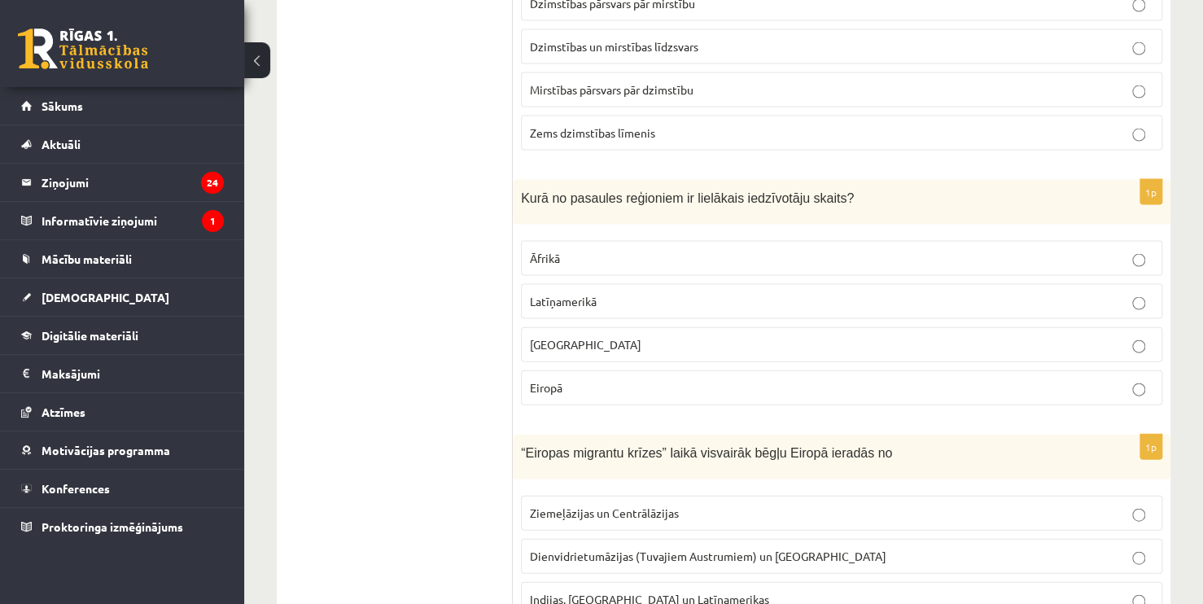
scroll to position [4591, 0]
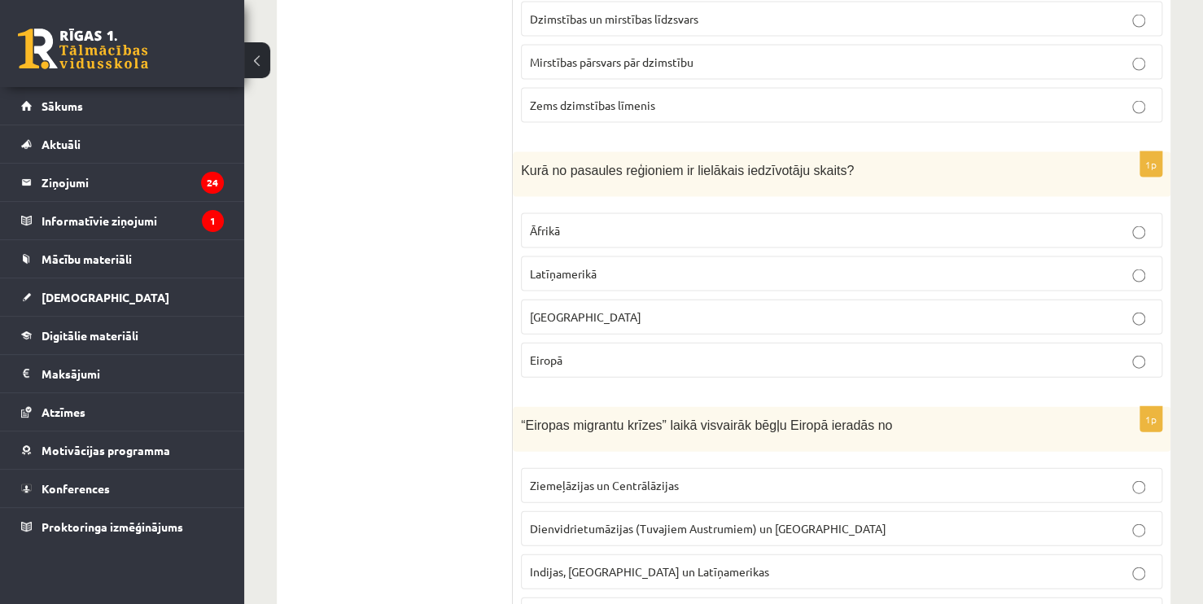
click at [1131, 346] on label "Eiropā" at bounding box center [841, 360] width 641 height 35
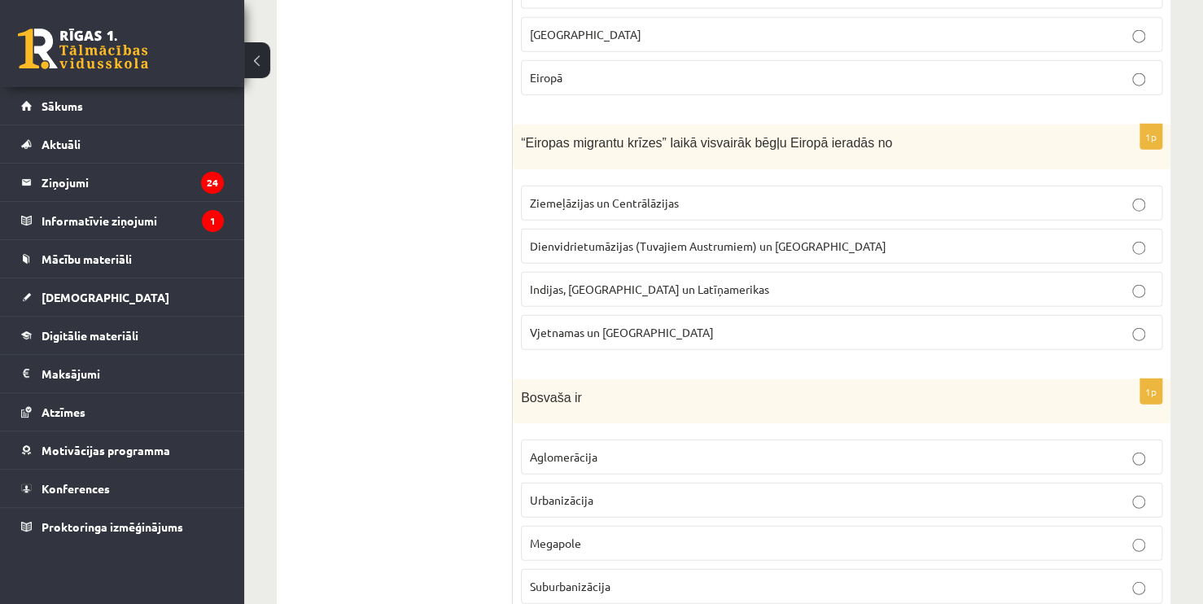
scroll to position [4975, 0]
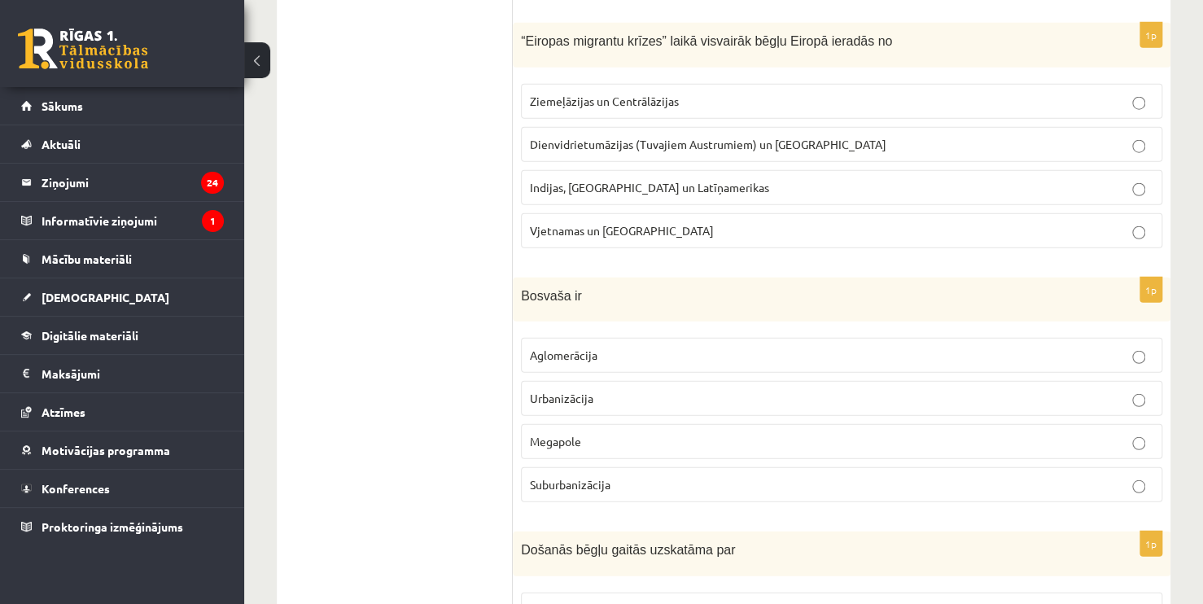
click at [892, 170] on label "Indijas, Pakistānas un Latīņamerikas" at bounding box center [841, 187] width 641 height 35
click at [1077, 218] on label "Vjetnamas un Filipīnām" at bounding box center [841, 230] width 641 height 35
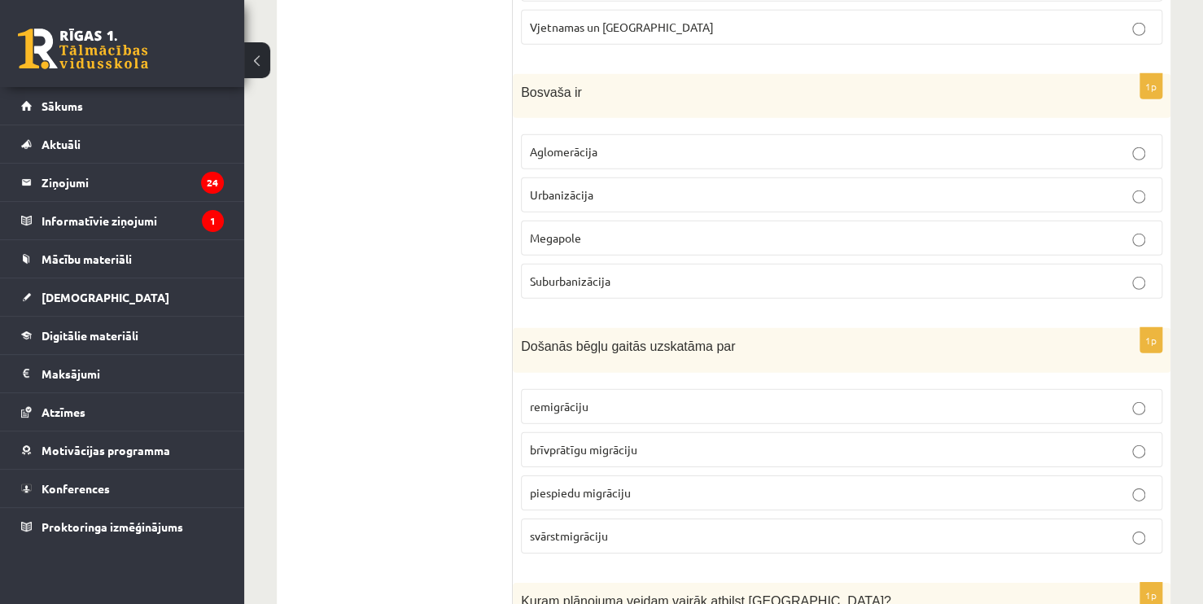
scroll to position [5216, 0]
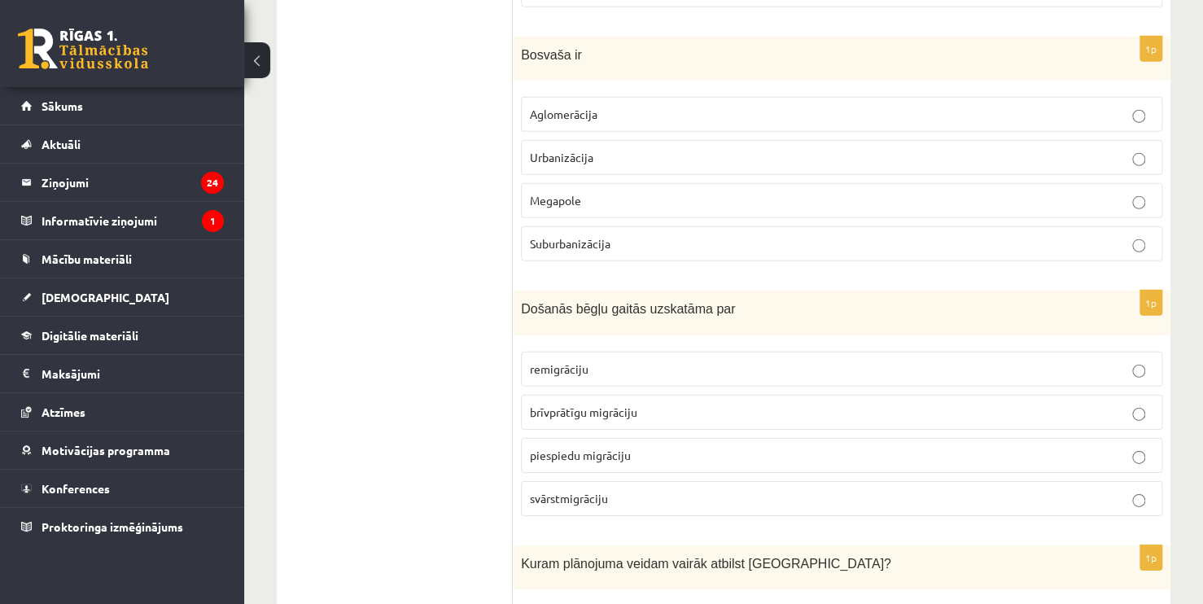
click at [797, 140] on label "Urbanizācija" at bounding box center [841, 157] width 641 height 35
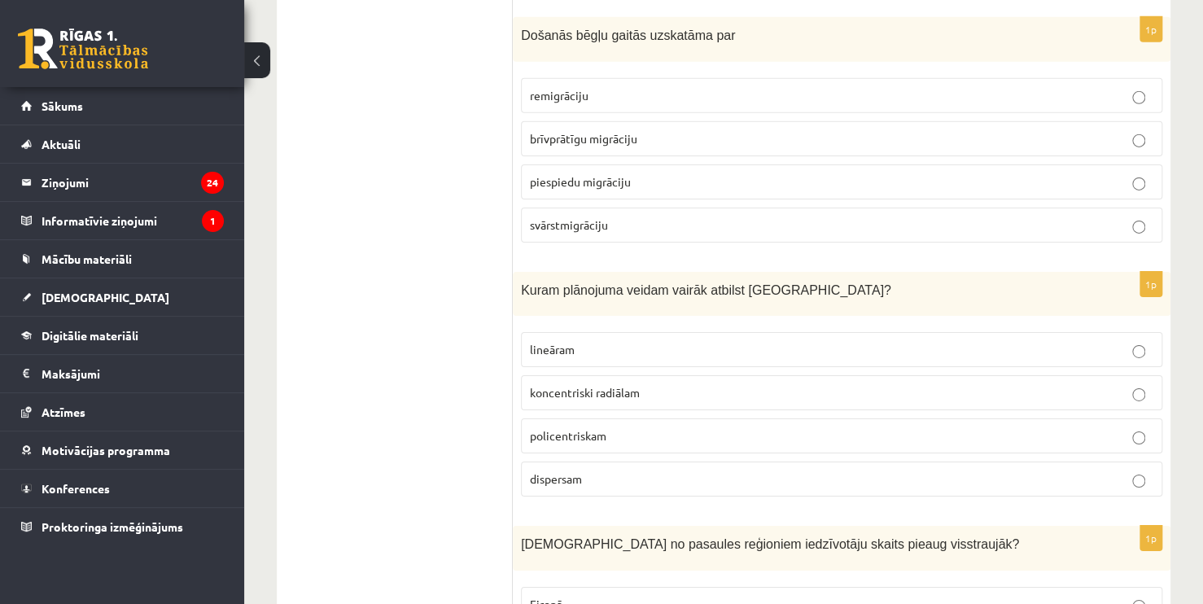
scroll to position [5471, 0]
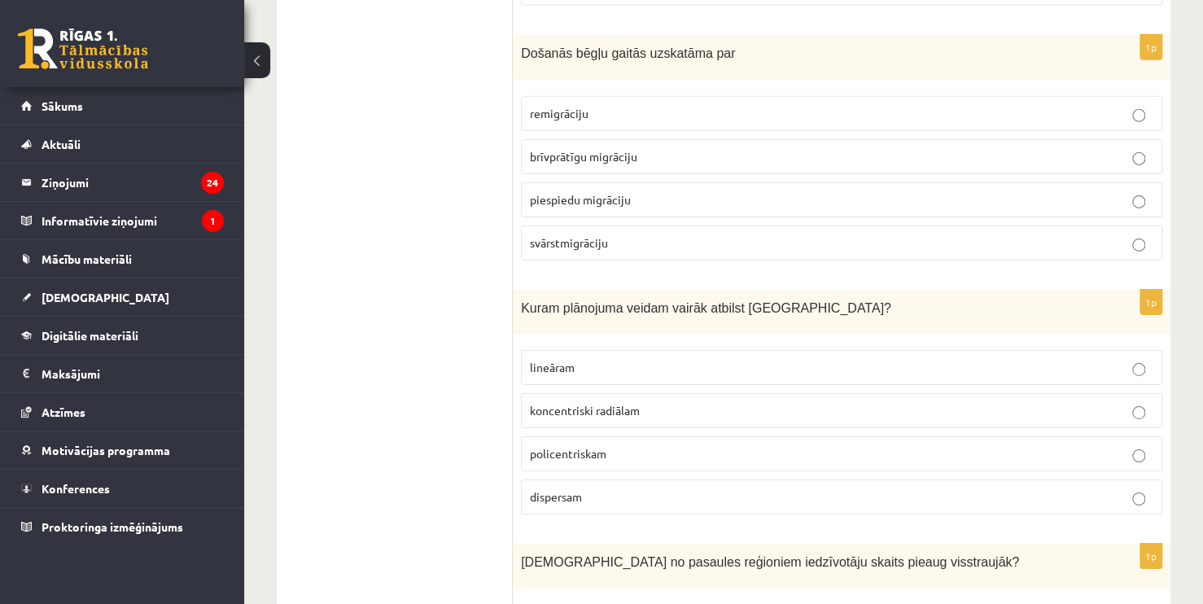
click at [766, 191] on p "piespiedu migrāciju" at bounding box center [841, 199] width 623 height 17
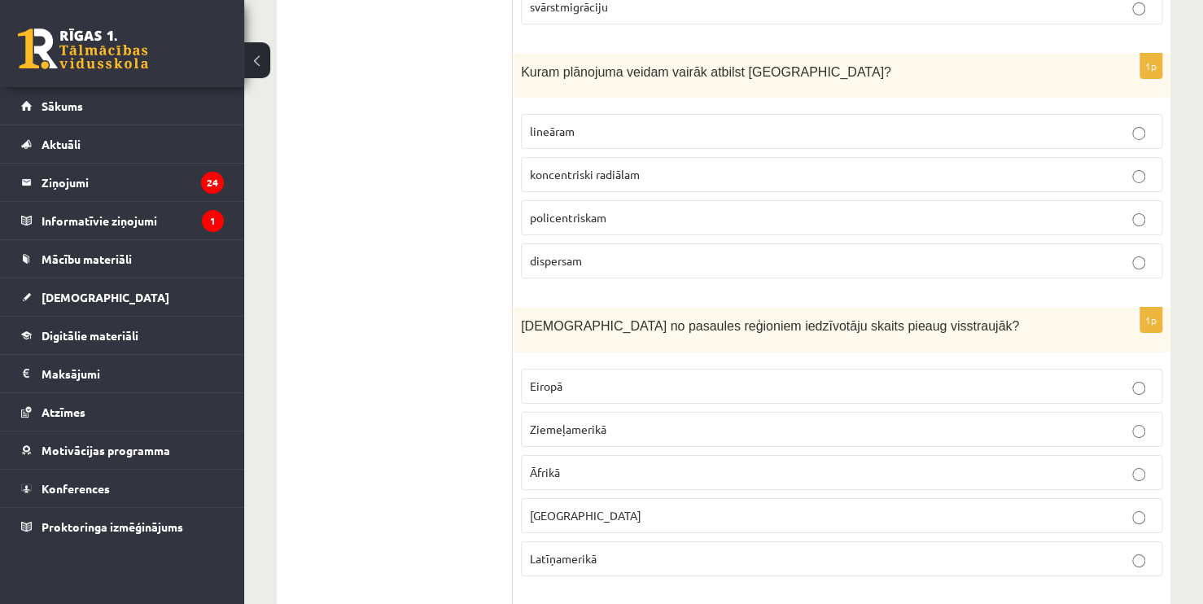
scroll to position [5725, 0]
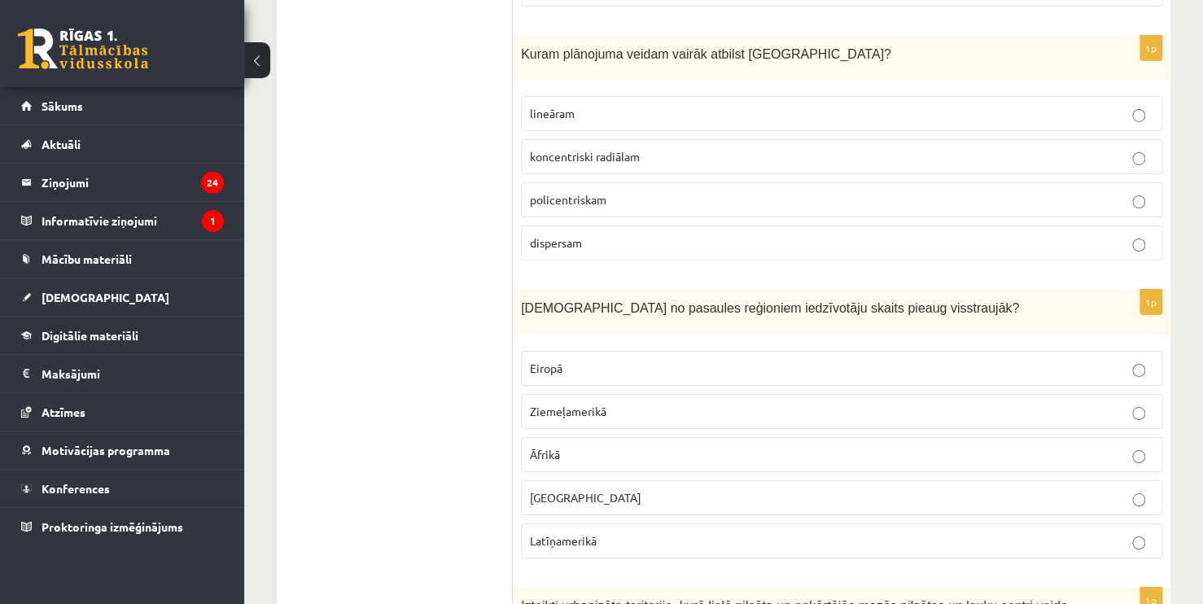
click at [605, 148] on p "koncentriski radiālam" at bounding box center [841, 156] width 623 height 17
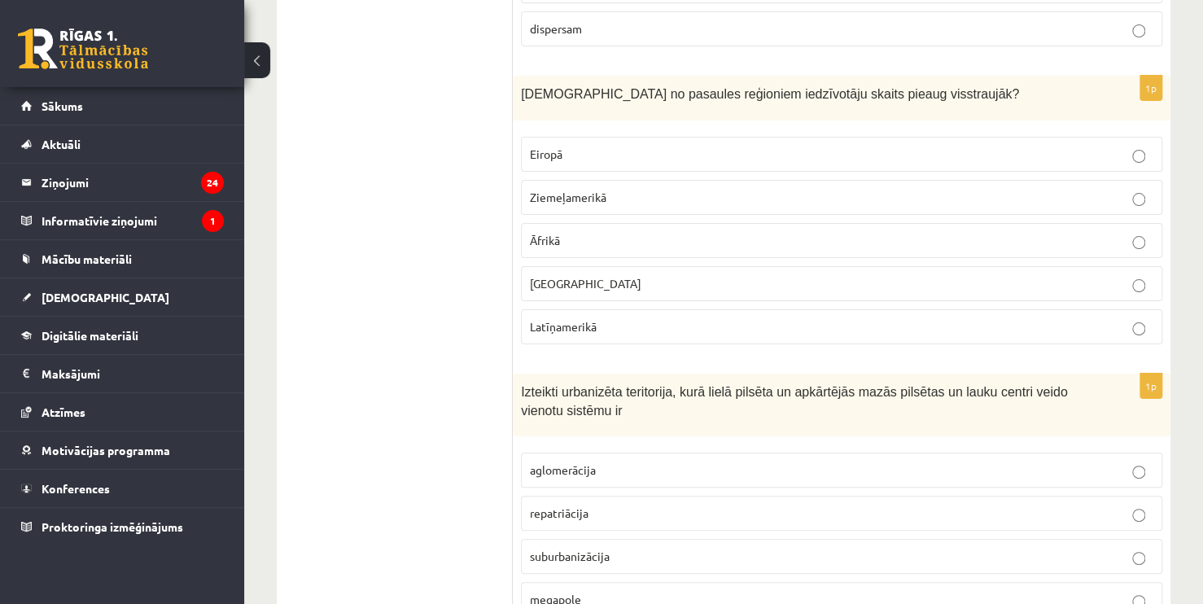
scroll to position [5921, 0]
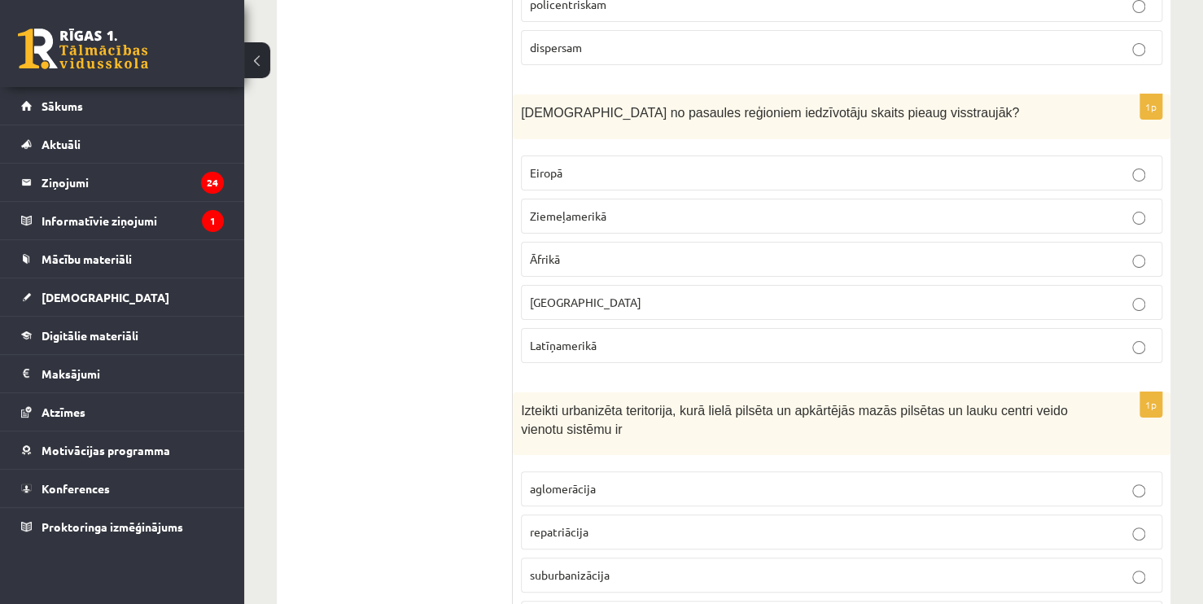
click at [614, 251] on p "Āfrikā" at bounding box center [841, 259] width 623 height 17
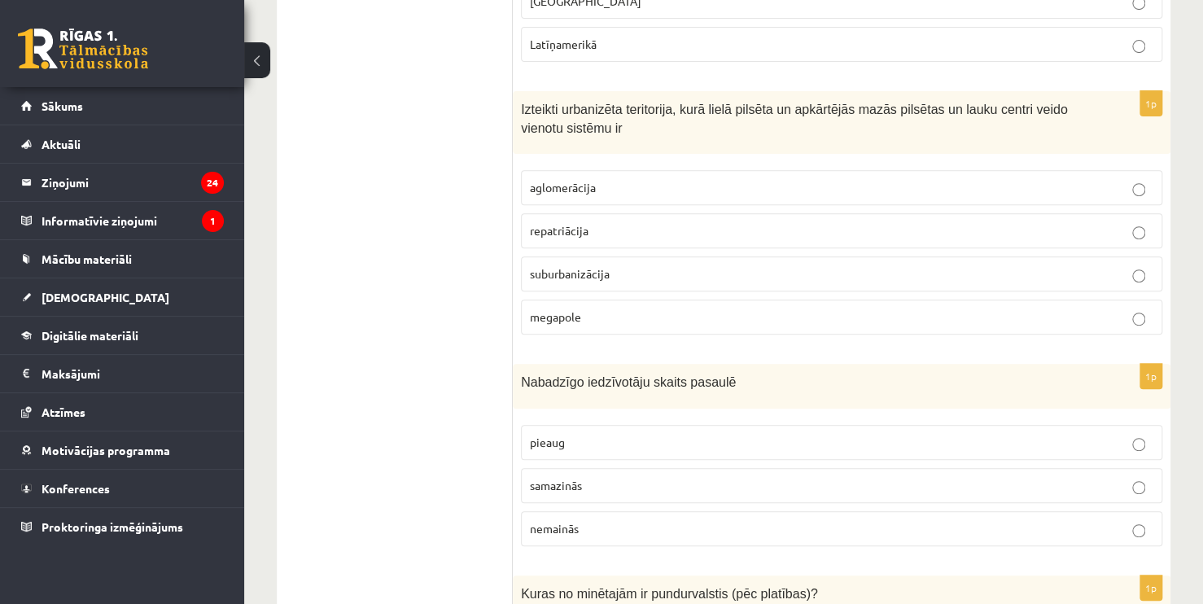
scroll to position [6240, 0]
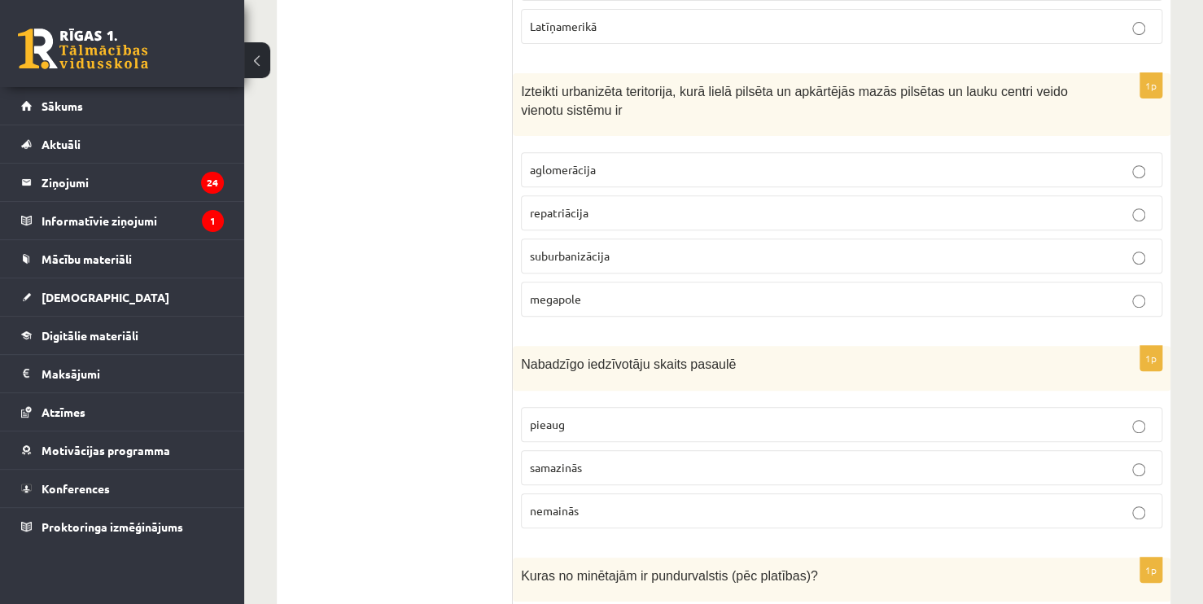
click at [1107, 247] on p "suburbanizācija" at bounding box center [841, 255] width 623 height 17
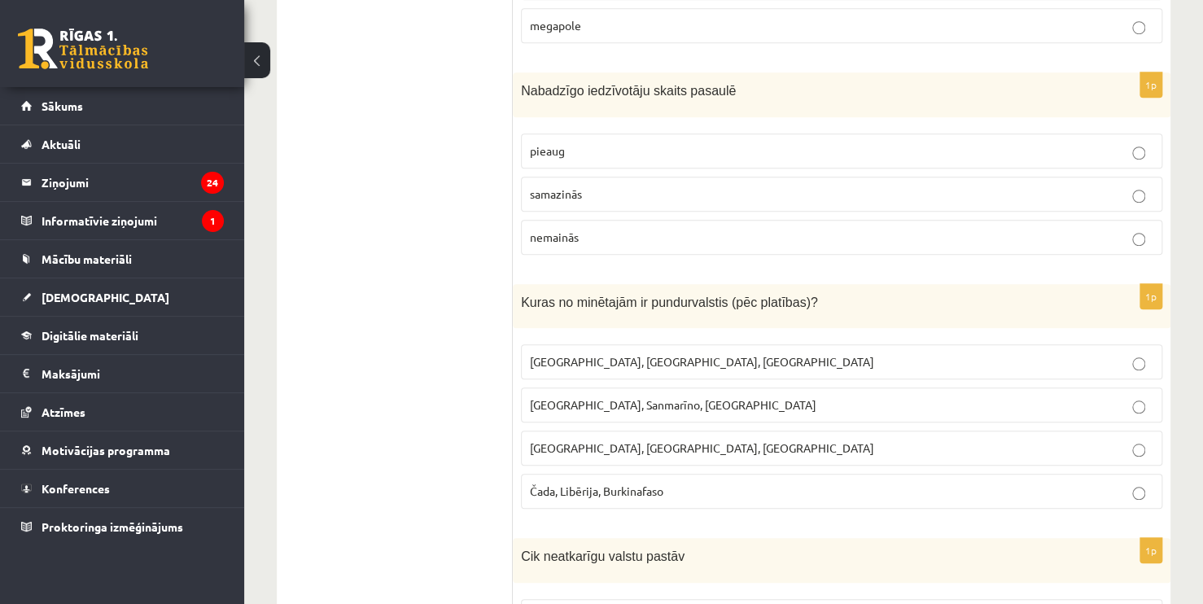
scroll to position [6550, 0]
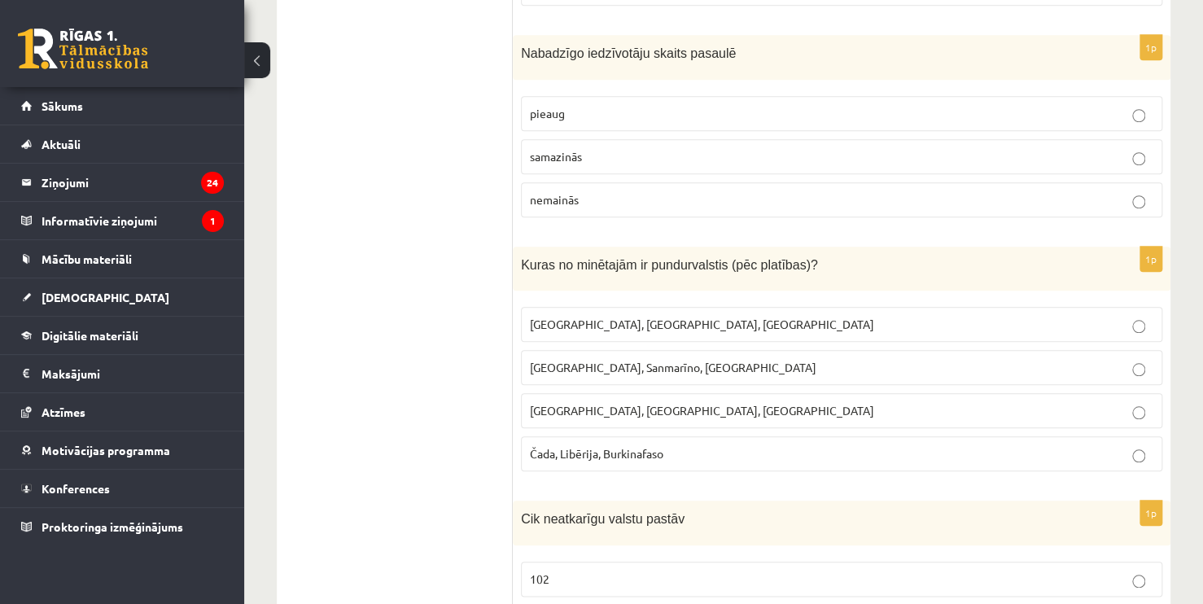
click at [697, 105] on p "pieaug" at bounding box center [841, 113] width 623 height 17
click at [1152, 445] on p "Čada, Libērija, Burkinafaso" at bounding box center [841, 453] width 623 height 17
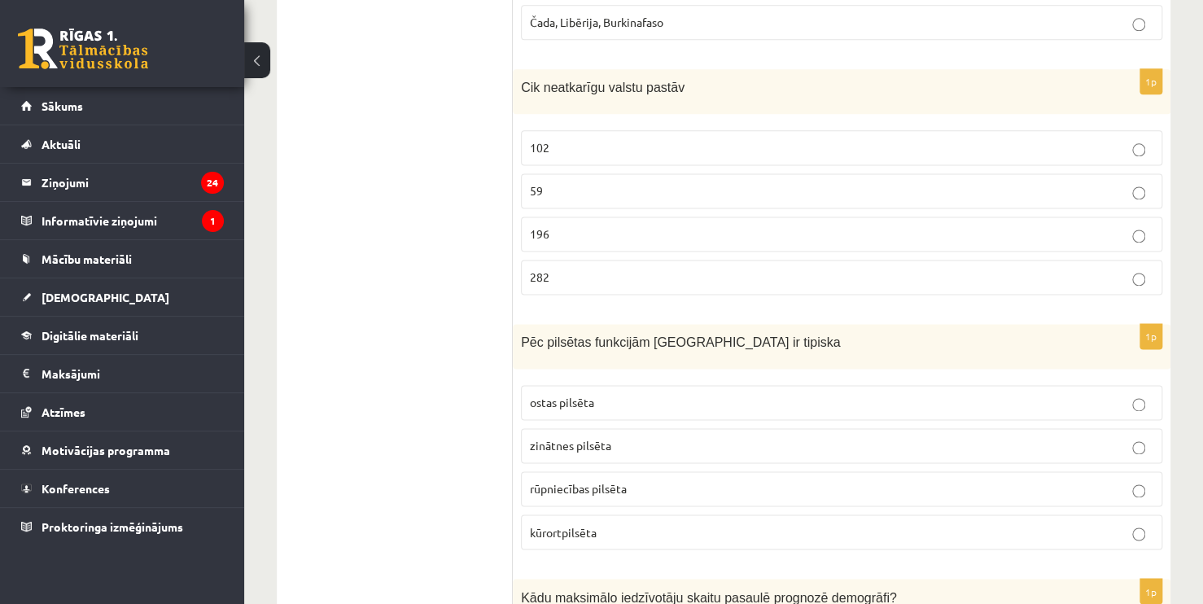
scroll to position [7000, 0]
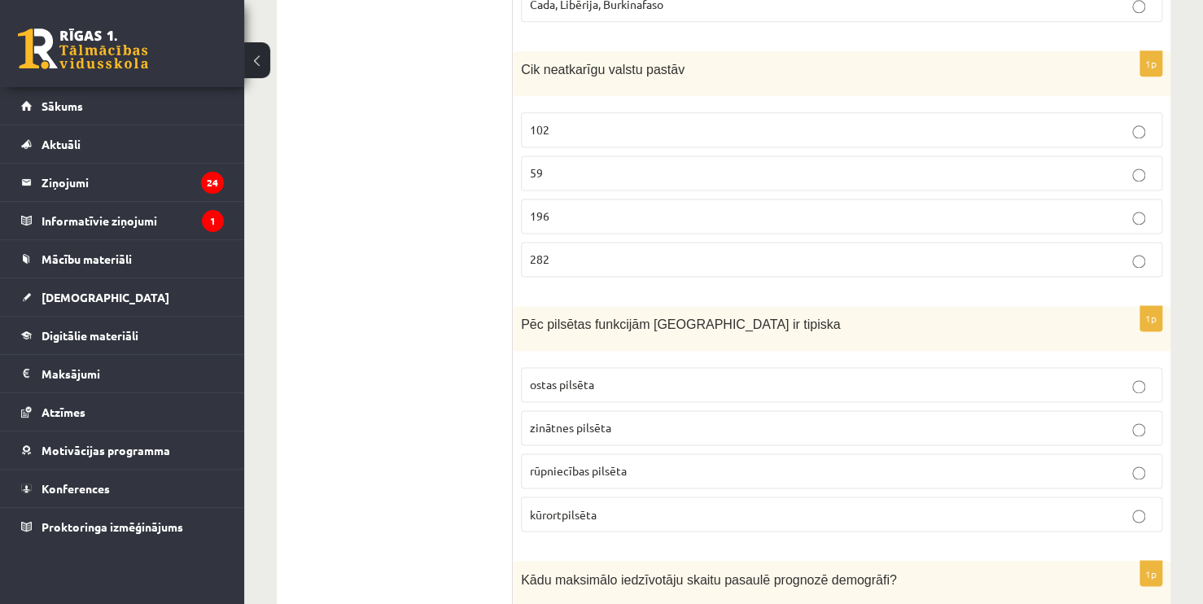
click at [1145, 207] on p "196" at bounding box center [841, 215] width 623 height 17
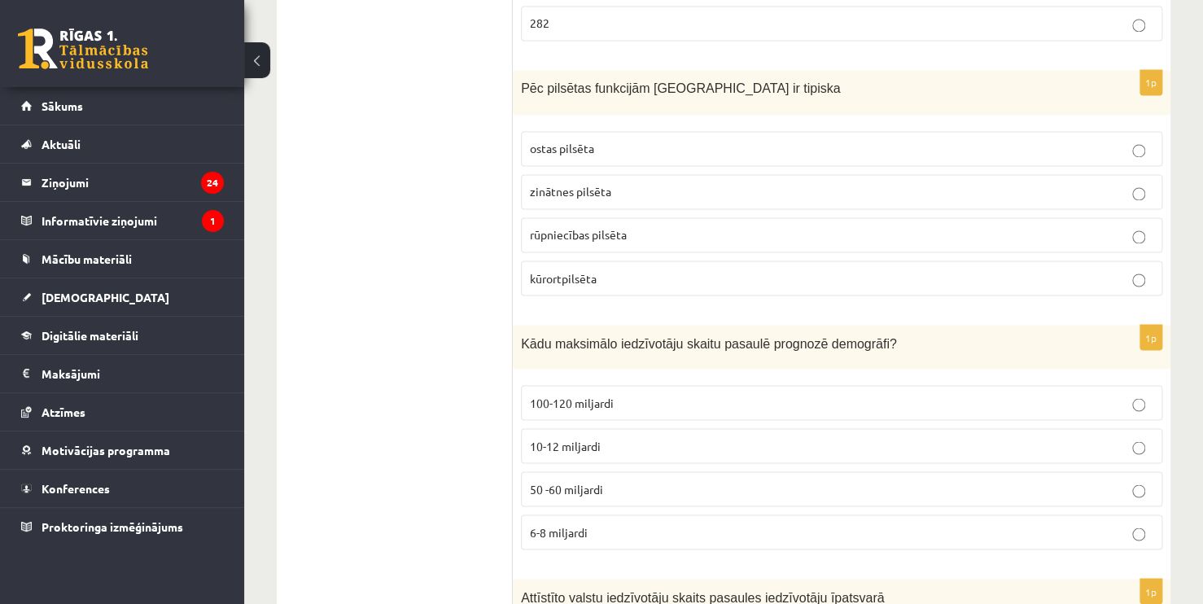
scroll to position [7255, 0]
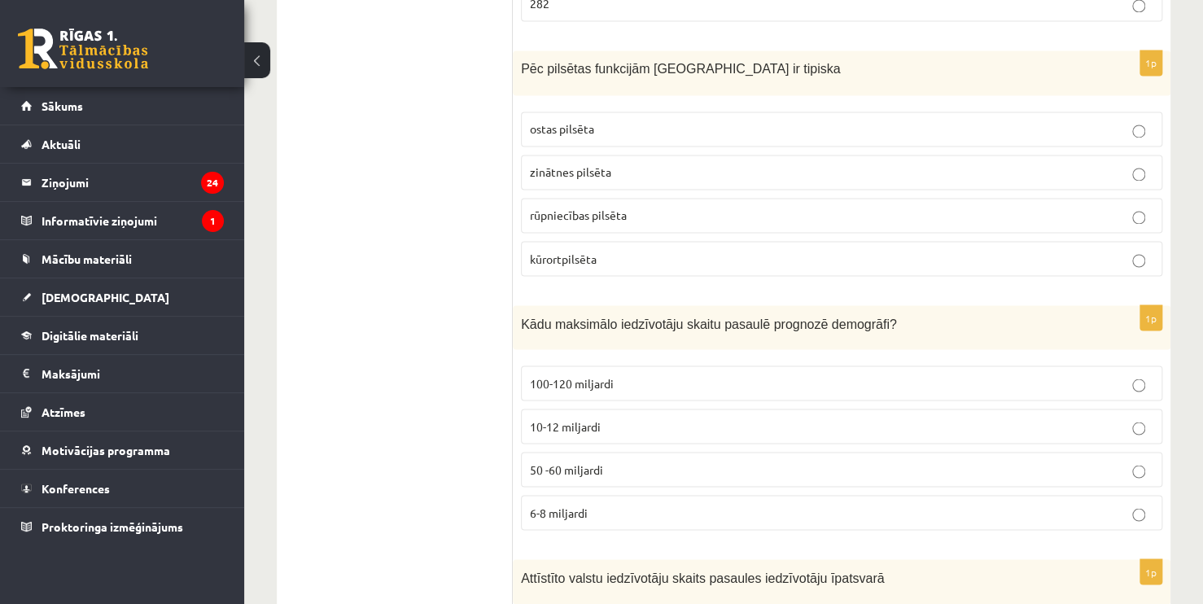
click at [684, 250] on p "kūrortpilsēta" at bounding box center [841, 258] width 623 height 17
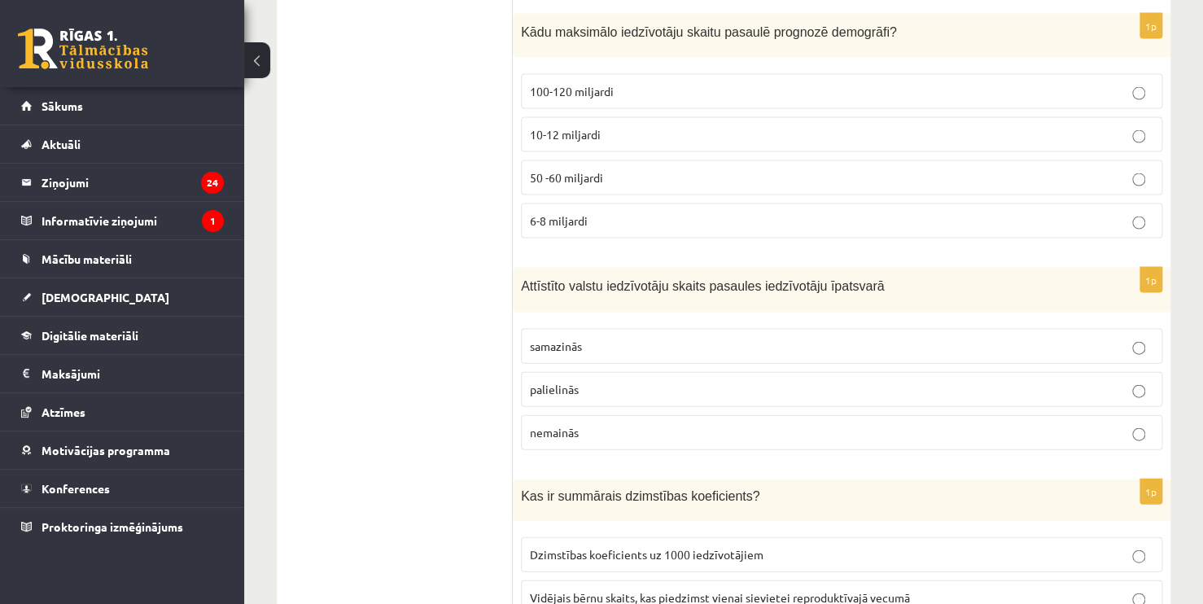
scroll to position [7500, 0]
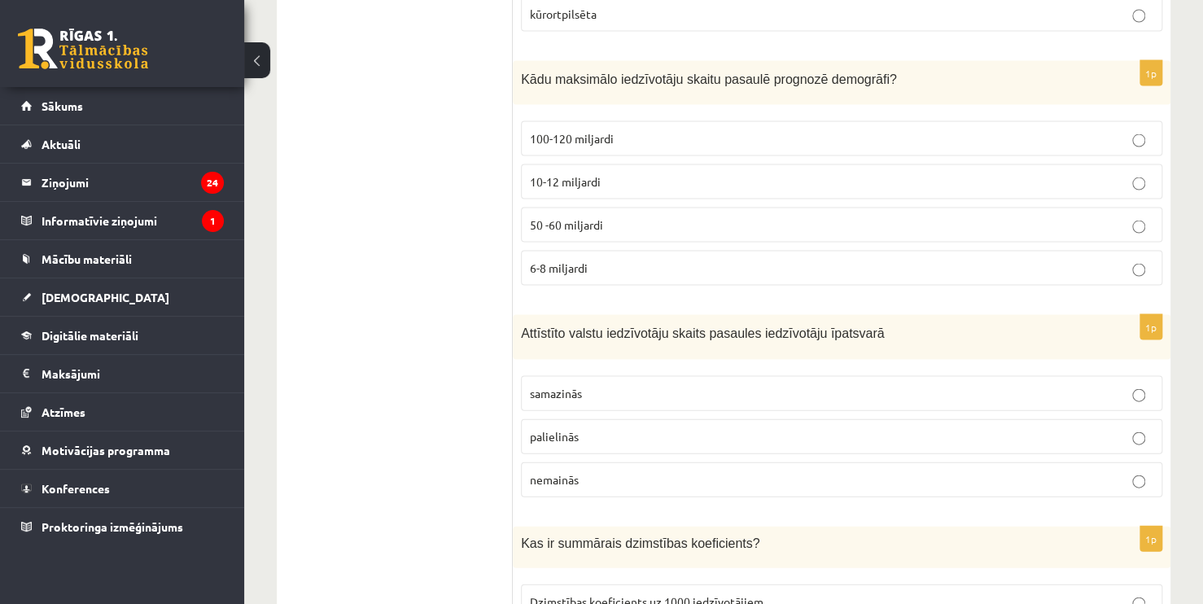
click at [657, 216] on p "50 -60 miljardi" at bounding box center [841, 224] width 623 height 17
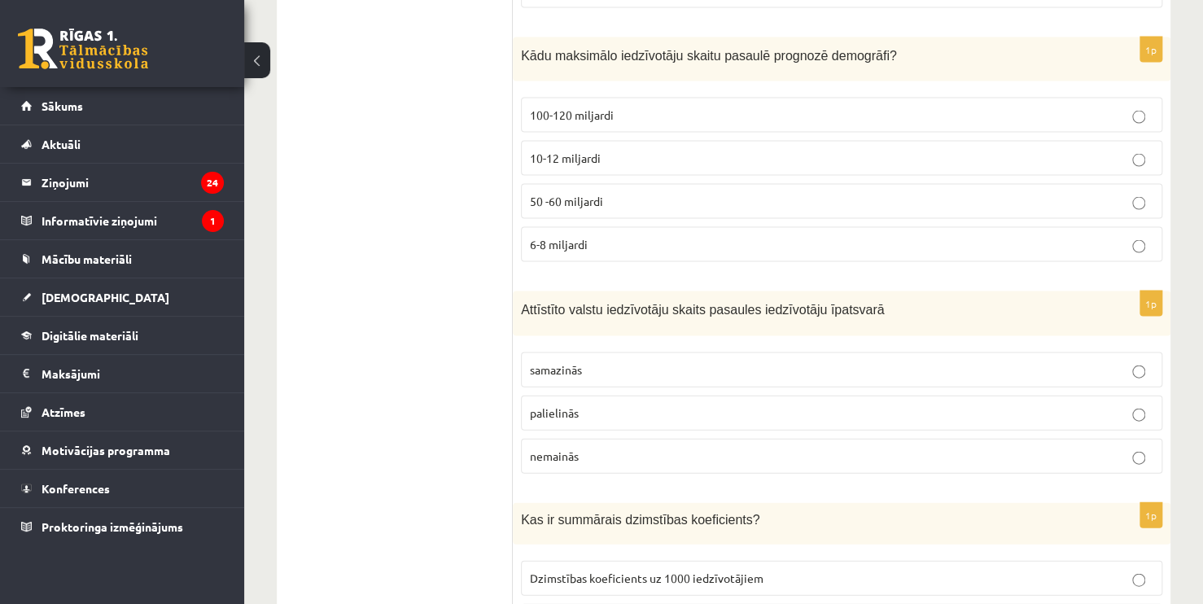
scroll to position [7662, 0]
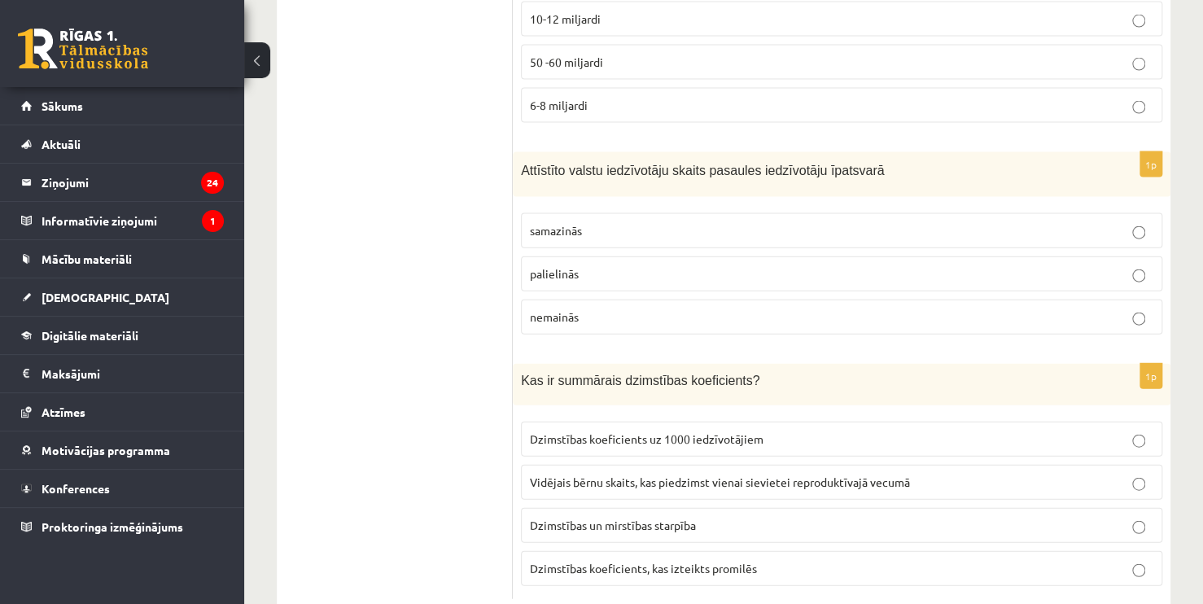
click at [723, 265] on p "palielinās" at bounding box center [841, 273] width 623 height 17
click at [700, 517] on p "Dzimstības un mirstības starpība" at bounding box center [841, 525] width 623 height 17
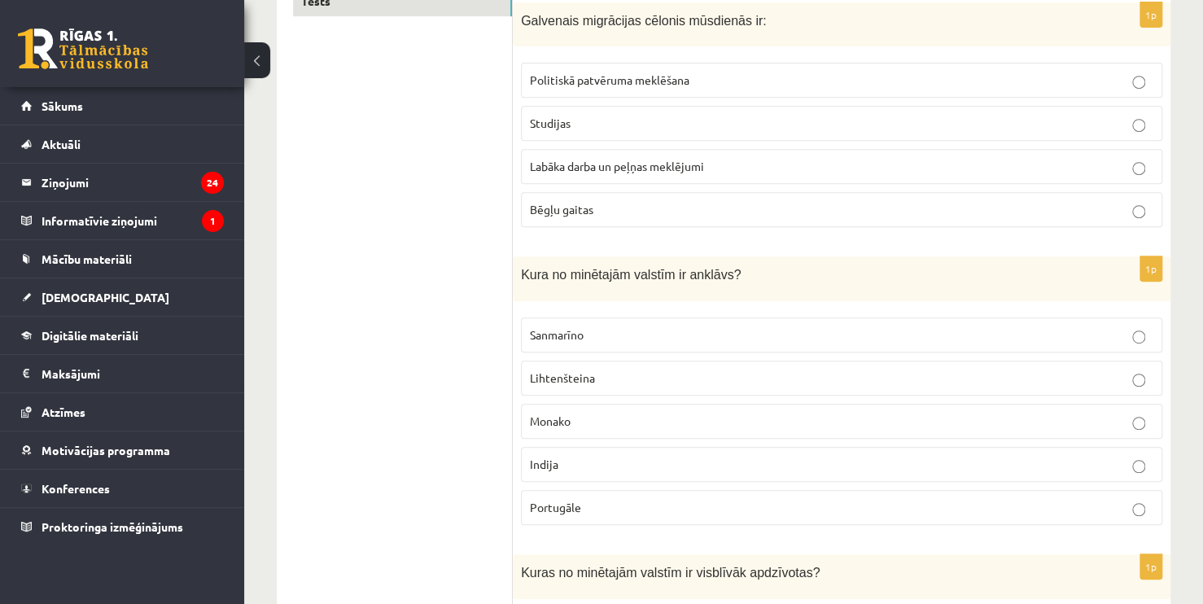
scroll to position [0, 0]
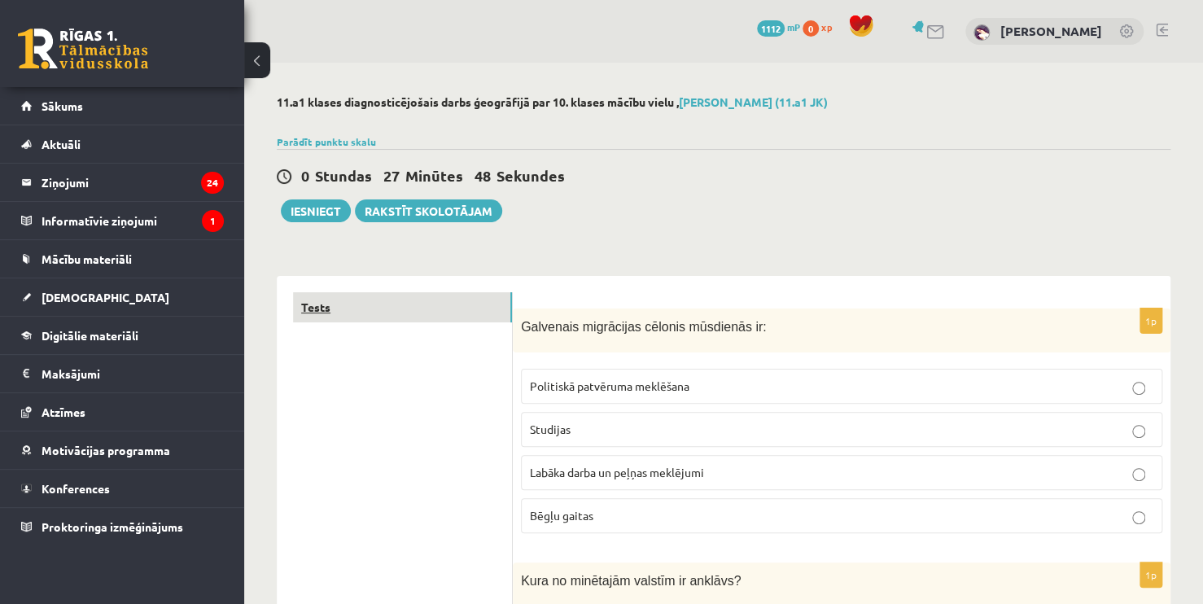
click at [333, 305] on link "Tests" at bounding box center [402, 307] width 219 height 30
click at [319, 204] on button "Iesniegt" at bounding box center [316, 210] width 70 height 23
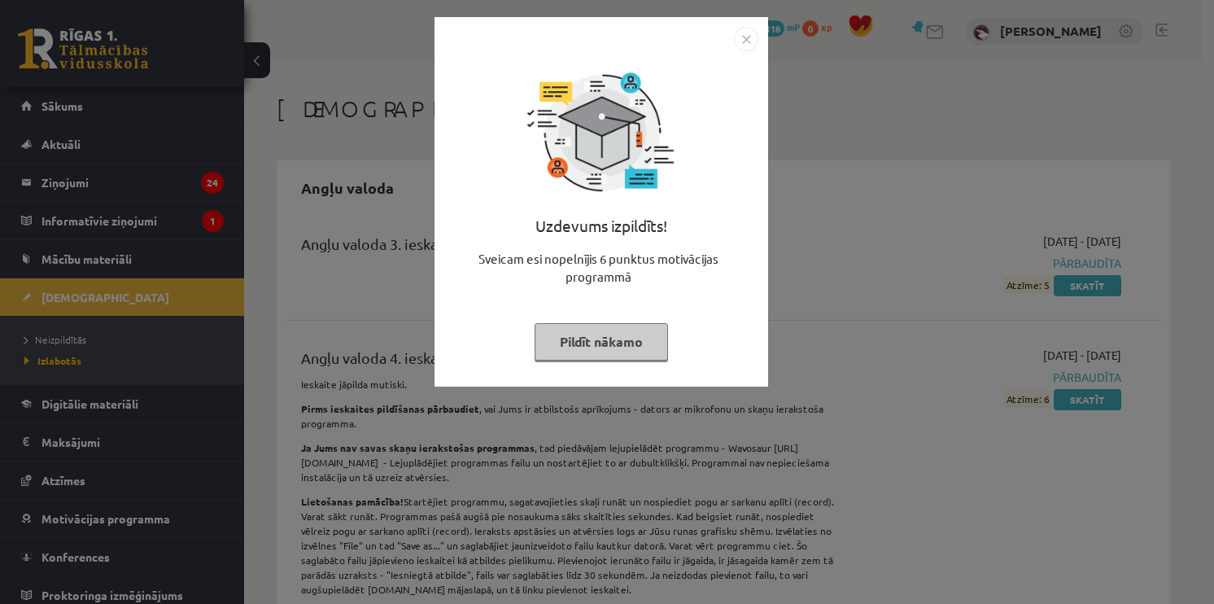
click at [623, 332] on button "Pildīt nākamo" at bounding box center [601, 341] width 133 height 37
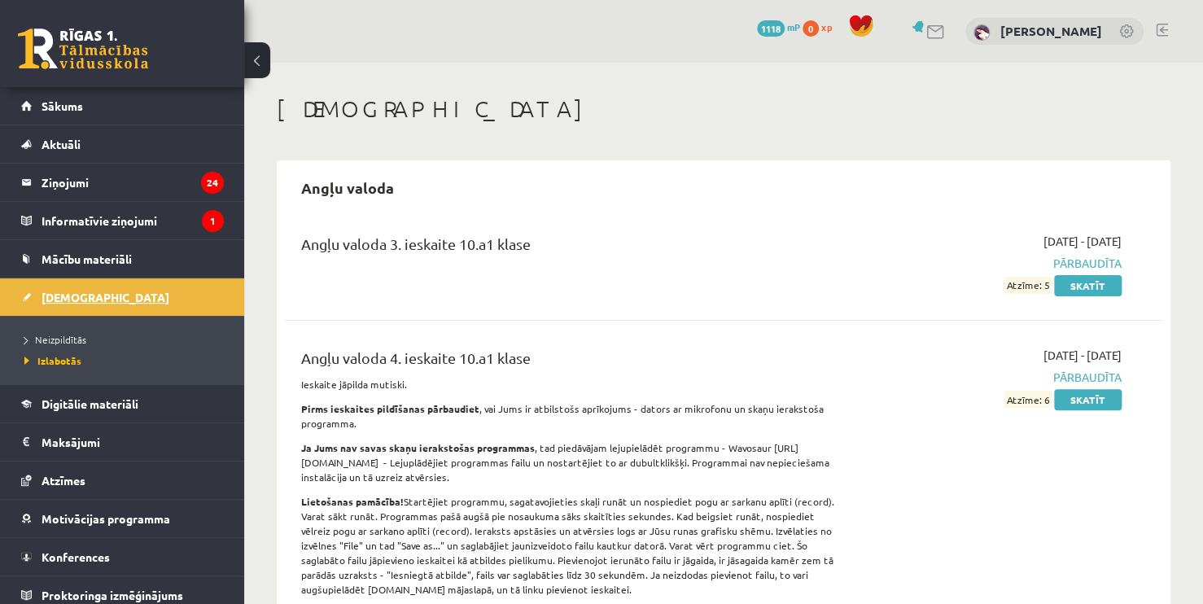
click at [85, 301] on span "[DEMOGRAPHIC_DATA]" at bounding box center [105, 297] width 128 height 15
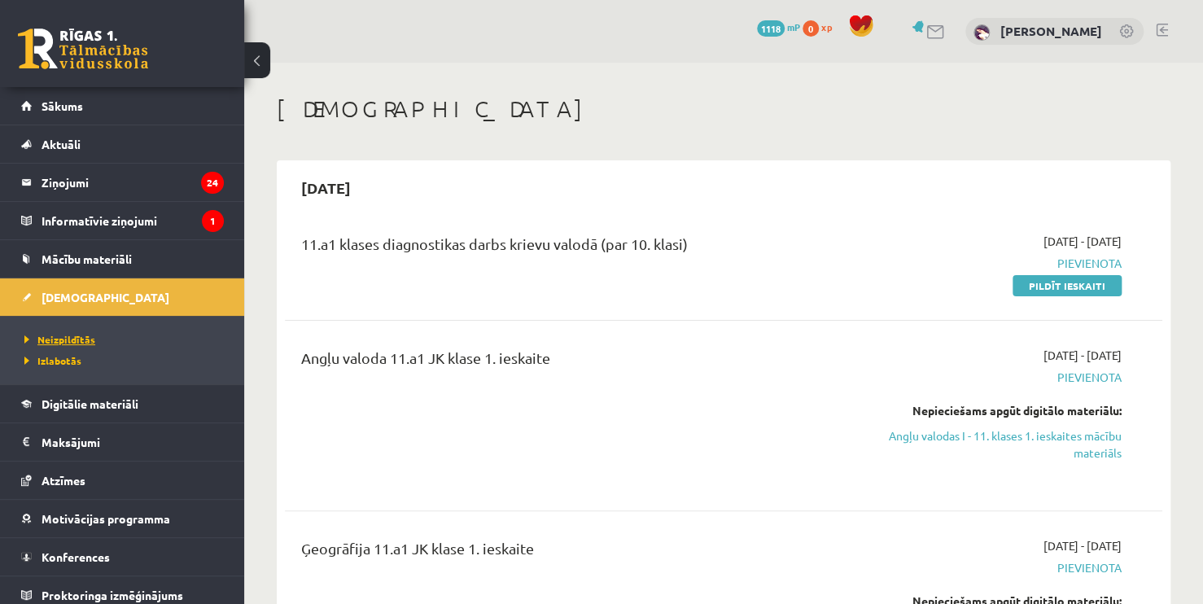
click at [75, 341] on span "Neizpildītās" at bounding box center [59, 339] width 71 height 13
click at [69, 356] on span "Izlabotās" at bounding box center [48, 360] width 49 height 13
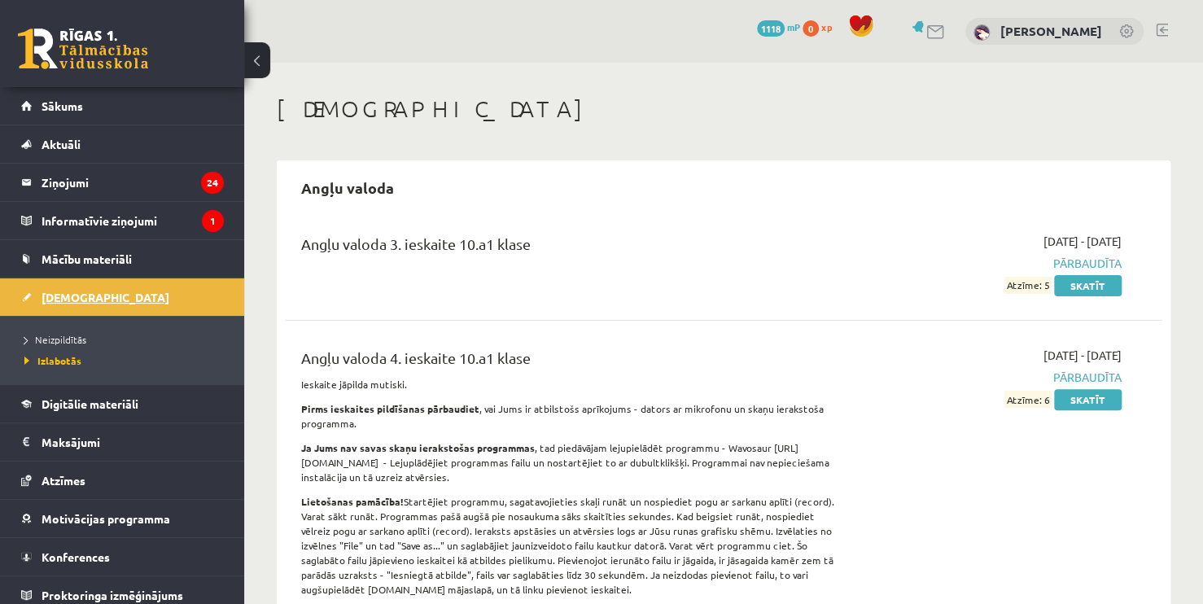
click at [72, 296] on span "[DEMOGRAPHIC_DATA]" at bounding box center [105, 297] width 128 height 15
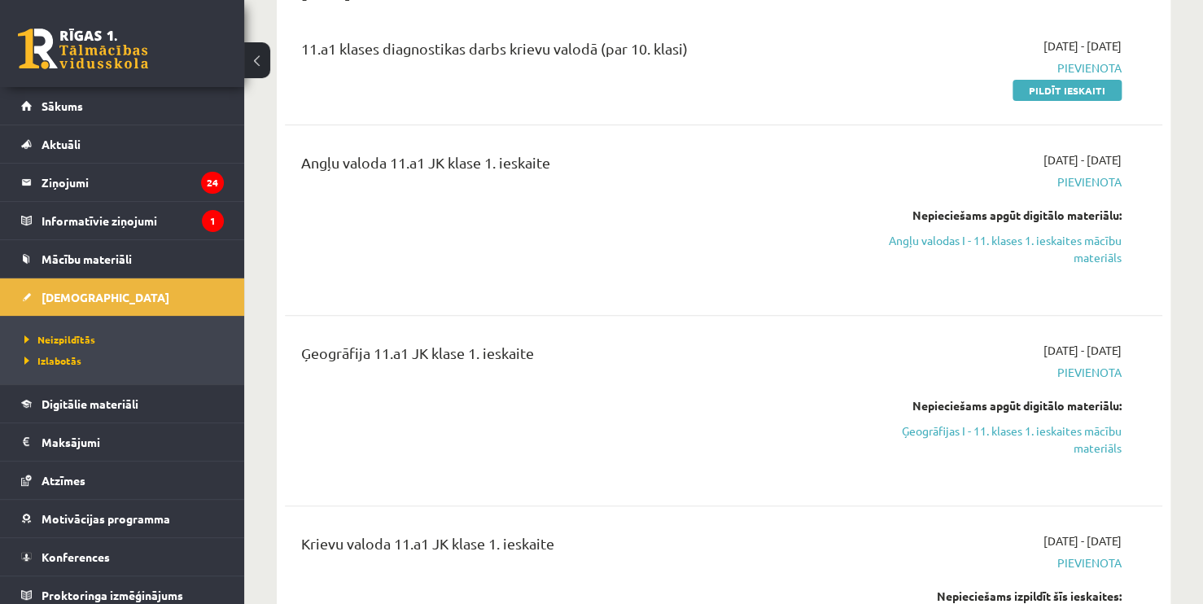
scroll to position [98, 0]
